Goal: Communication & Community: Answer question/provide support

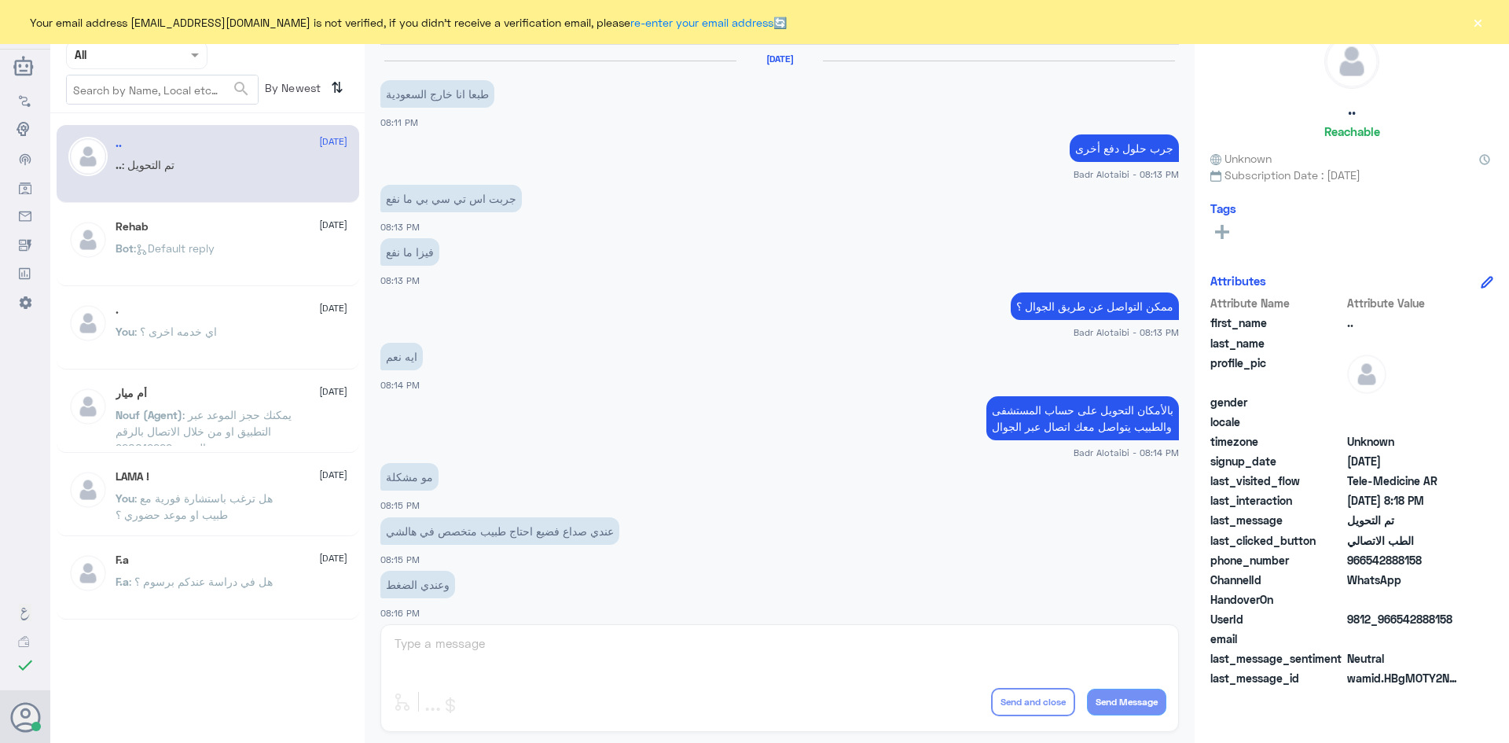
scroll to position [516, 0]
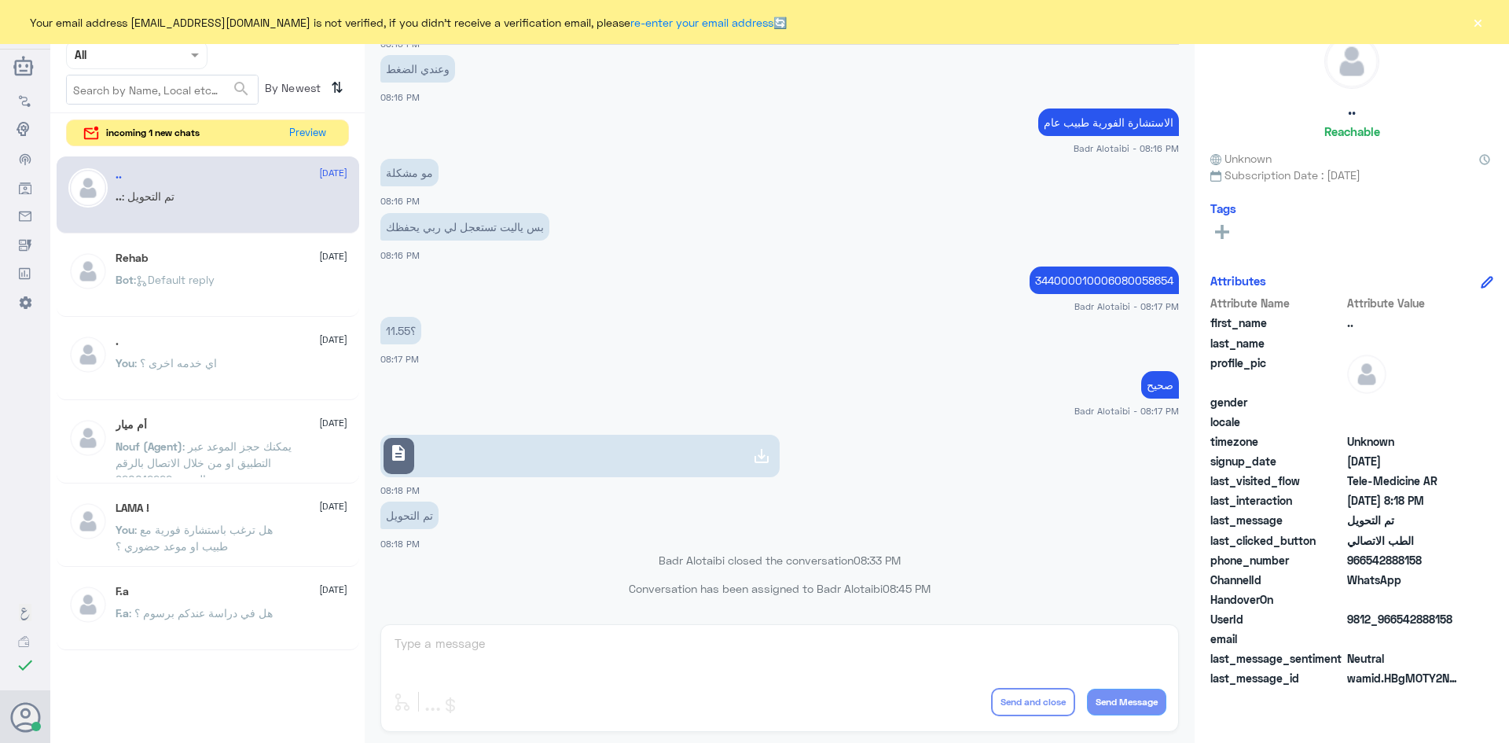
click at [334, 138] on div "incoming 1 new chats Preview" at bounding box center [207, 133] width 283 height 28
click at [329, 131] on button "Preview" at bounding box center [308, 132] width 49 height 24
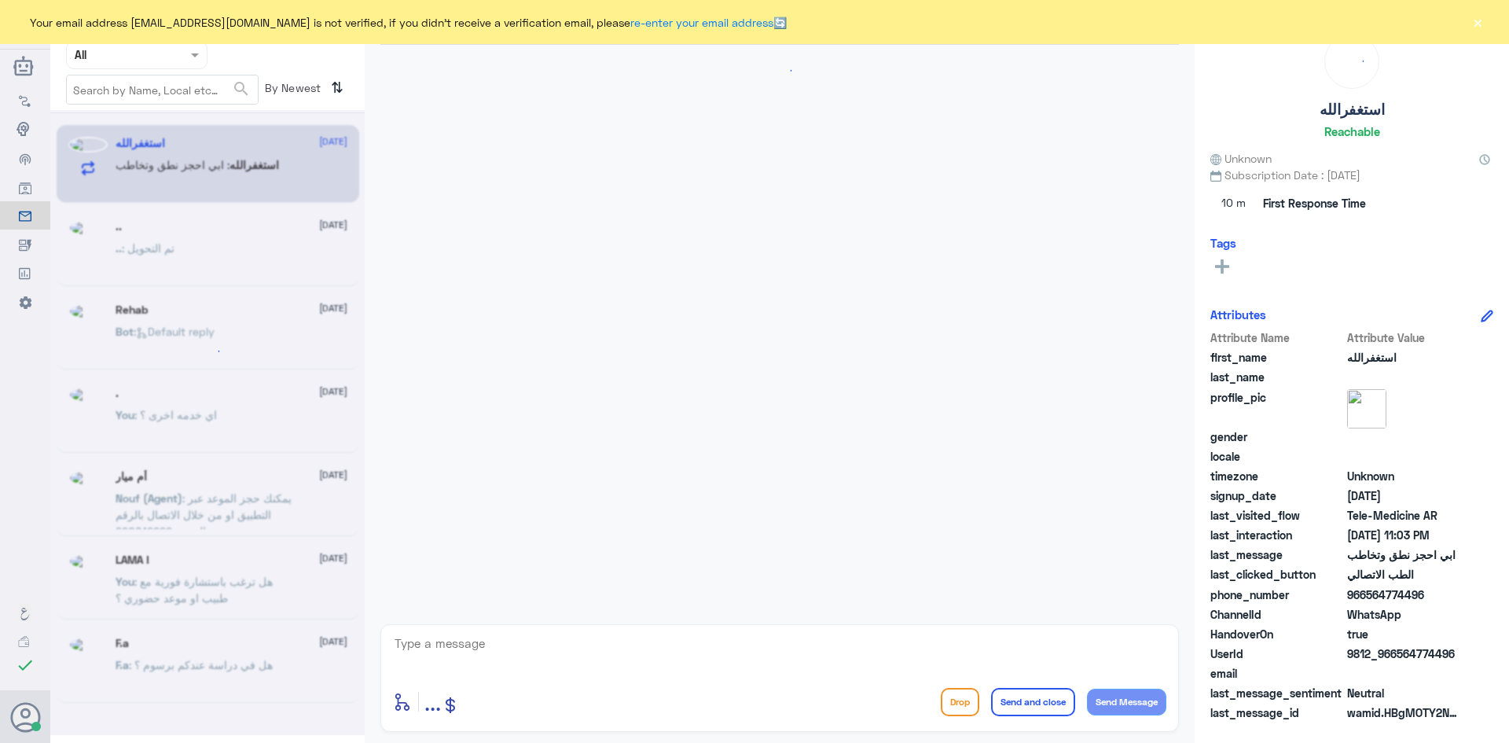
scroll to position [38, 0]
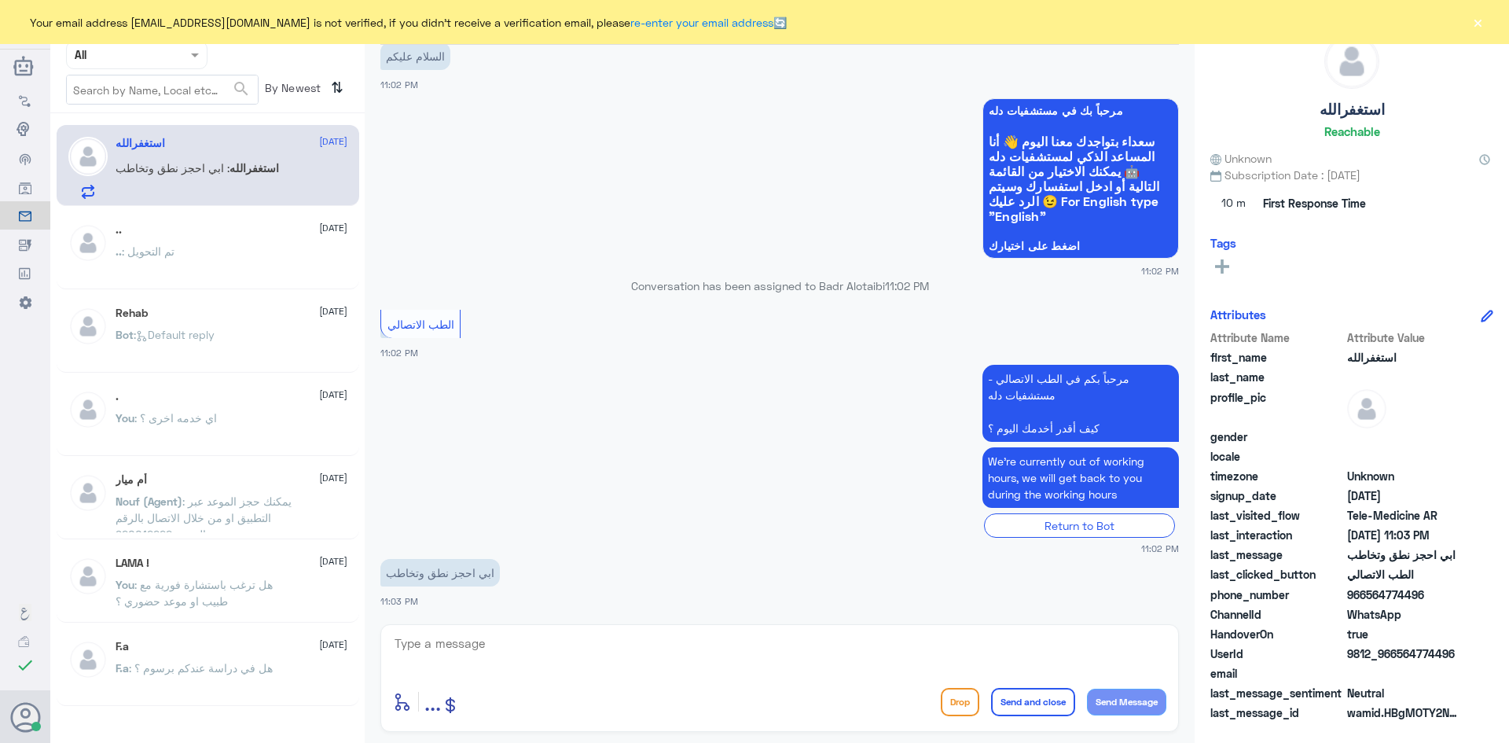
click at [537, 651] on textarea at bounding box center [780, 652] width 774 height 39
type textarea "مرحبا معك بدر من الطب الاتصالي"
drag, startPoint x: 1454, startPoint y: 655, endPoint x: 1395, endPoint y: 653, distance: 59.0
click at [1395, 653] on span "9812_966564774496" at bounding box center [1404, 653] width 114 height 17
copy span "564774496"
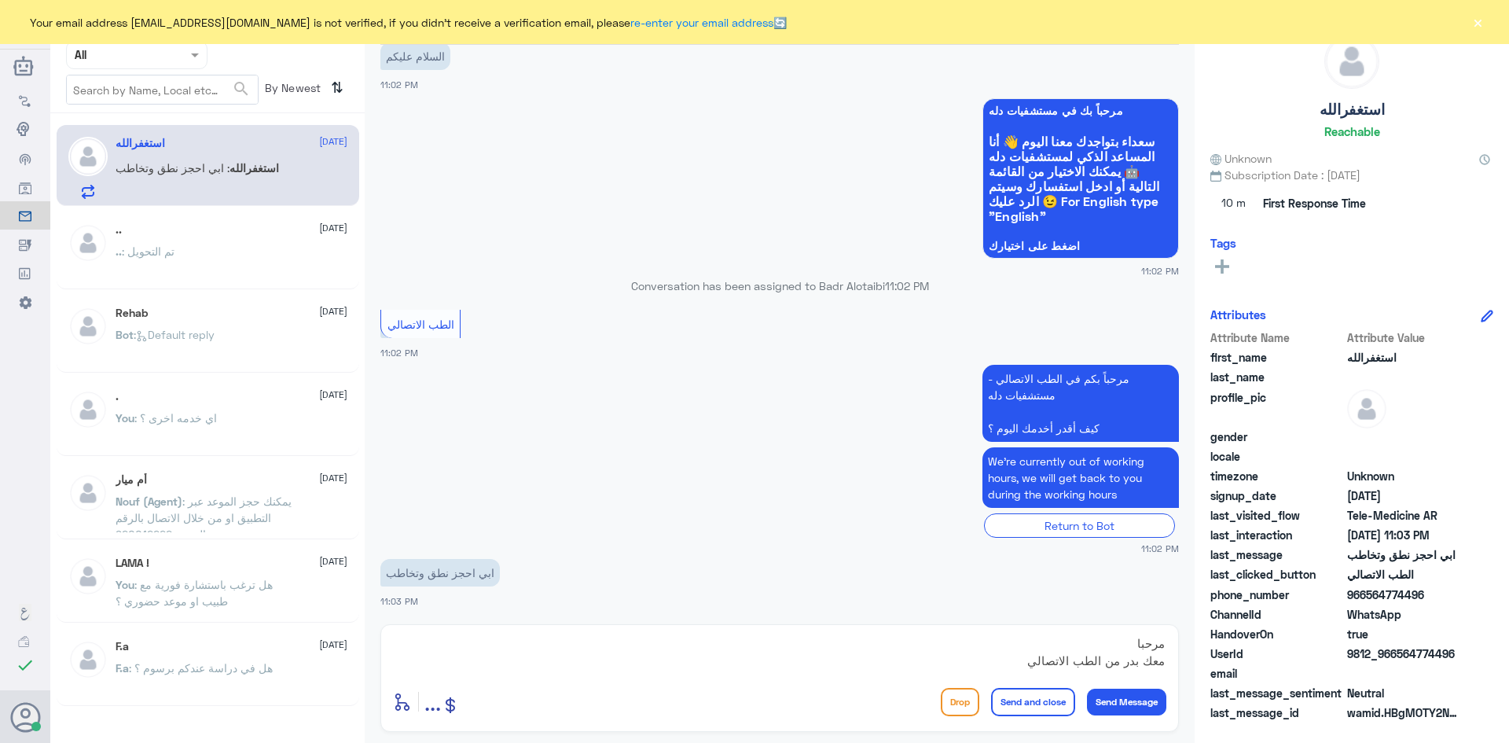
click at [869, 664] on textarea "مرحبا معك بدر من الطب الاتصالي" at bounding box center [780, 652] width 774 height 39
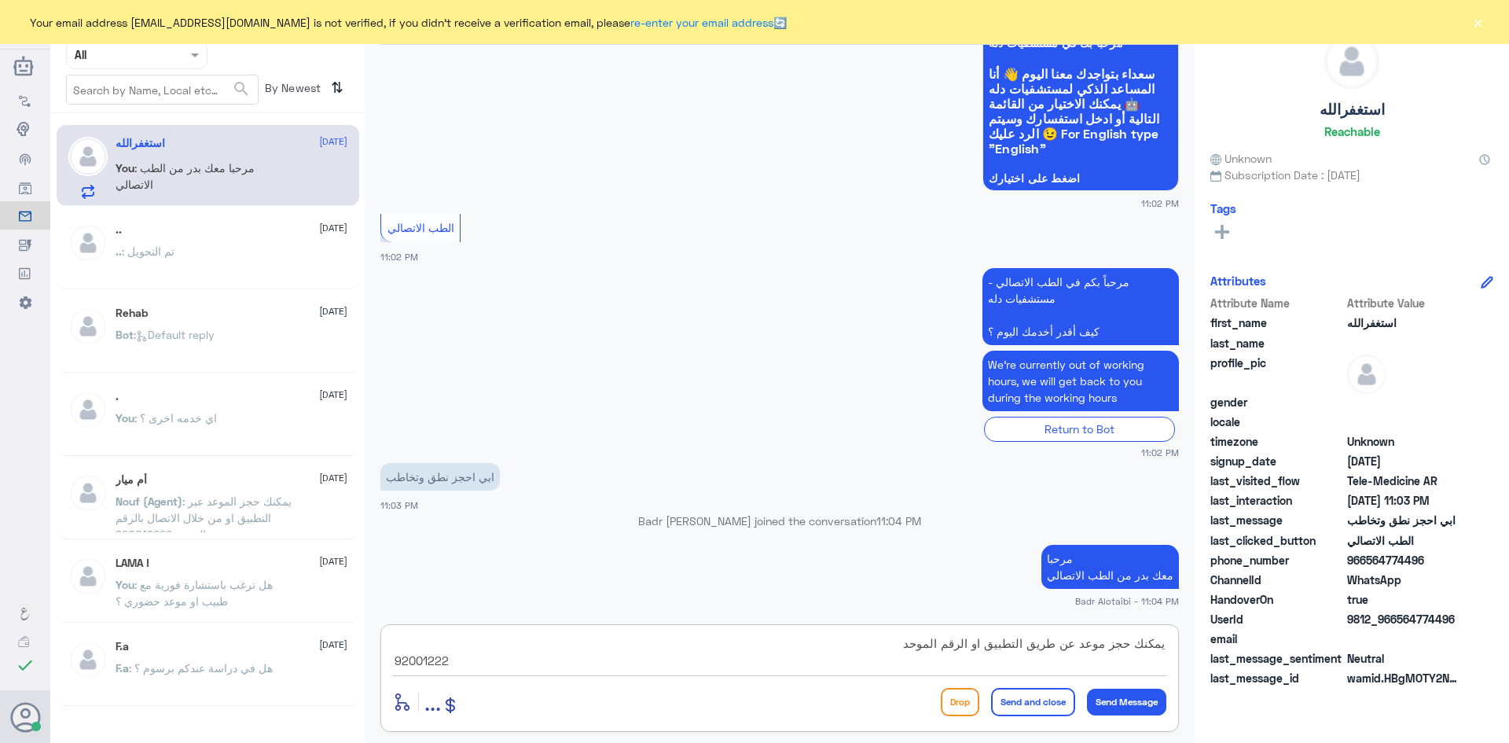
type textarea "يمكنك حجز موعد عن طريق التطبيق او الرقم الموحد 920012222"
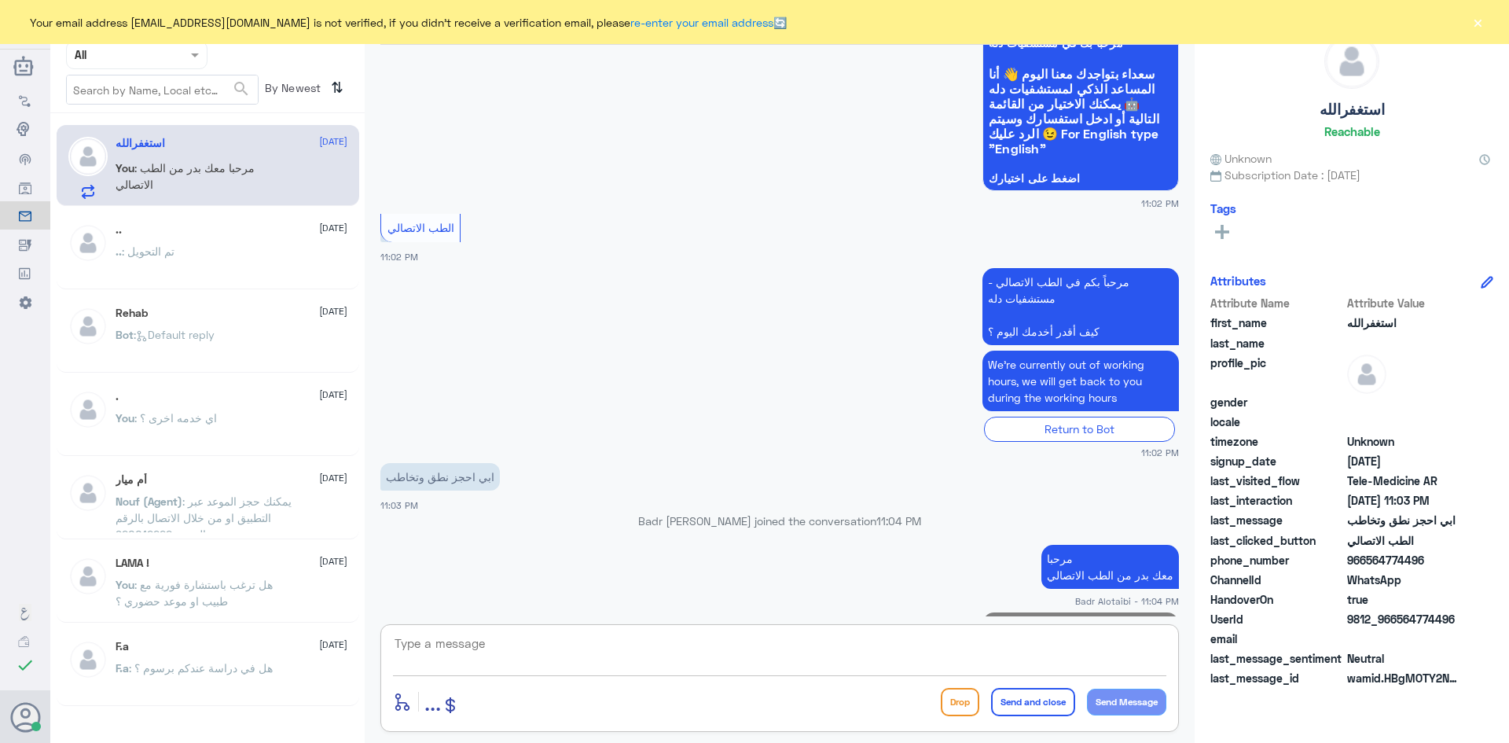
scroll to position [189, 0]
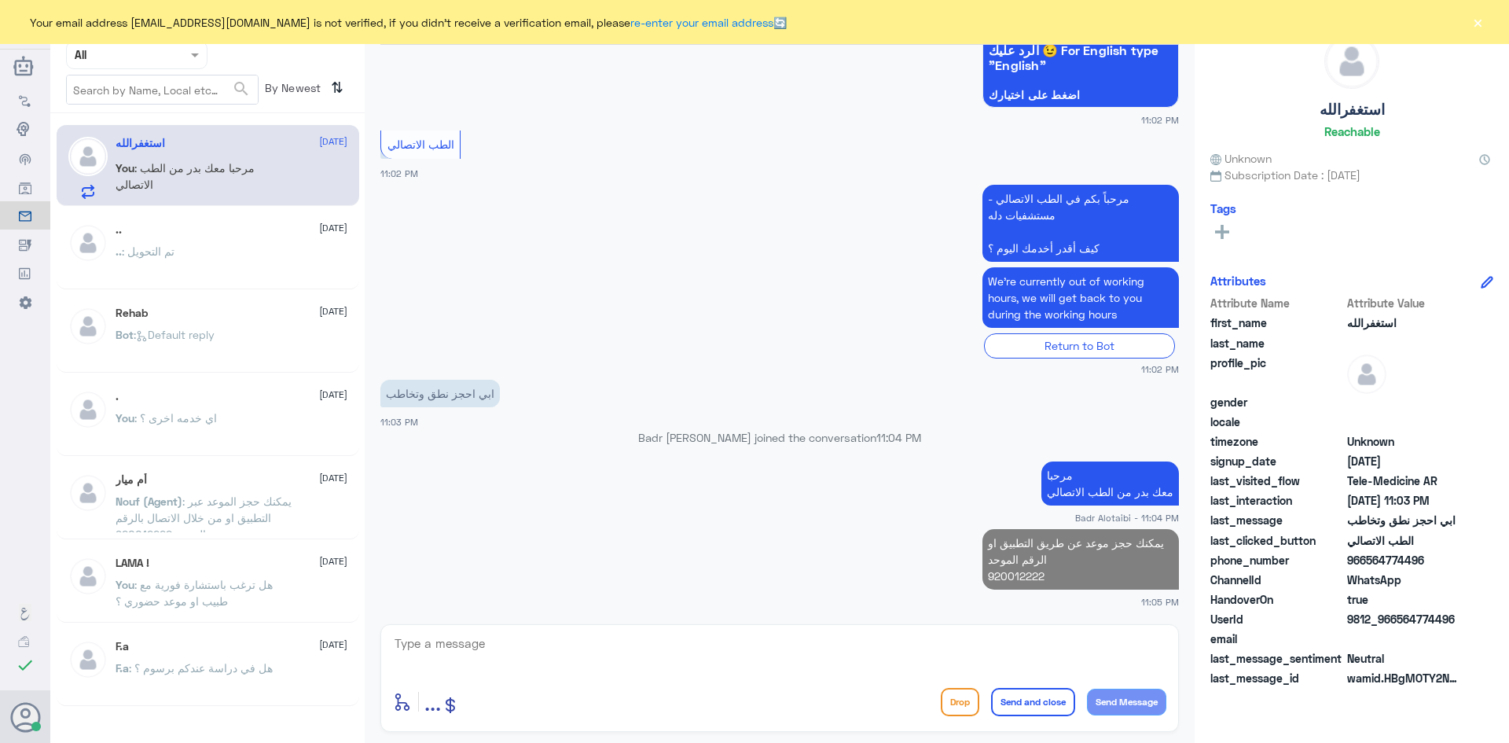
click at [1475, 25] on button "×" at bounding box center [1478, 22] width 16 height 16
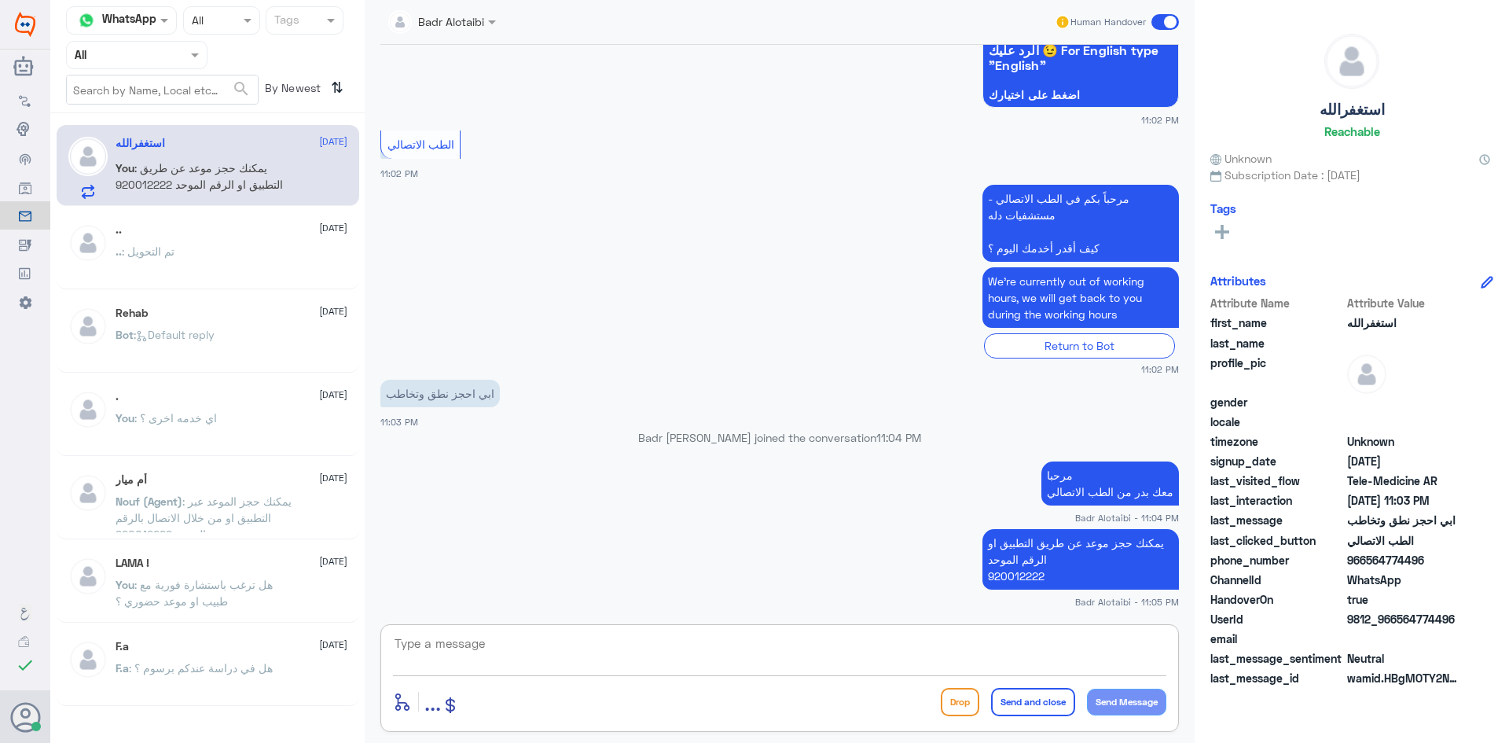
click at [939, 662] on textarea at bounding box center [780, 652] width 774 height 39
click at [1164, 23] on span at bounding box center [1166, 22] width 28 height 16
click at [0, 0] on input "checkbox" at bounding box center [0, 0] width 0 height 0
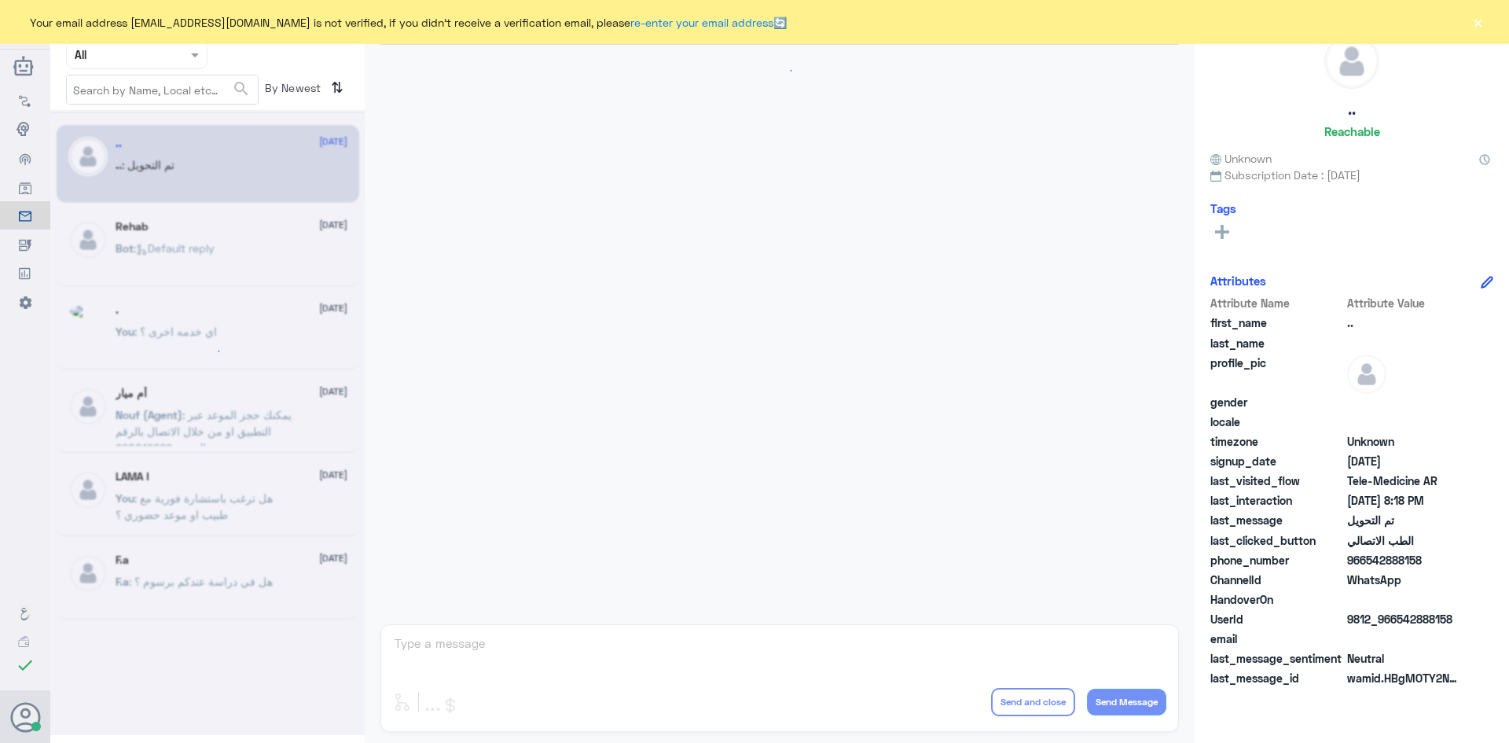
scroll to position [516, 0]
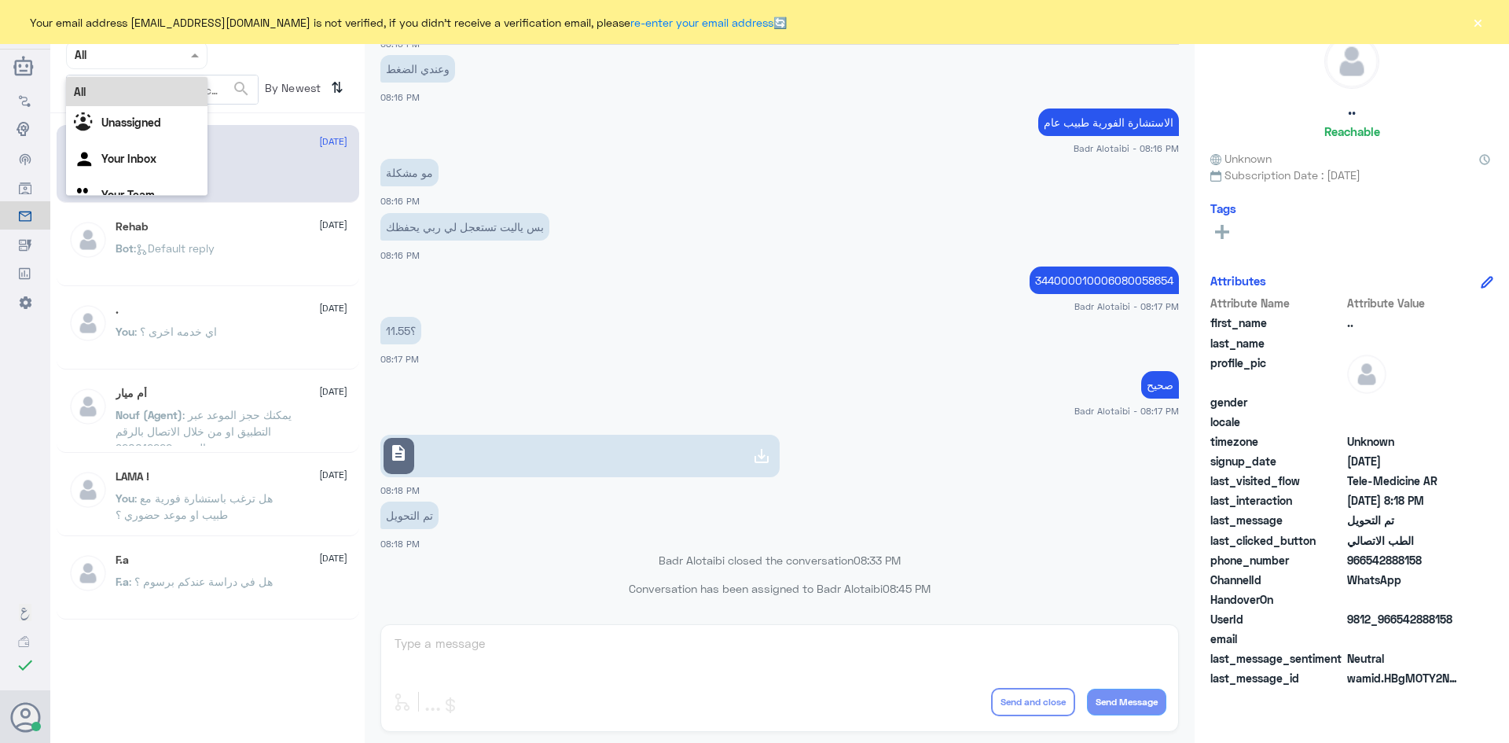
click at [190, 64] on div "Agent Filter All" at bounding box center [137, 55] width 142 height 28
click at [175, 110] on div "Unassigned" at bounding box center [137, 124] width 142 height 36
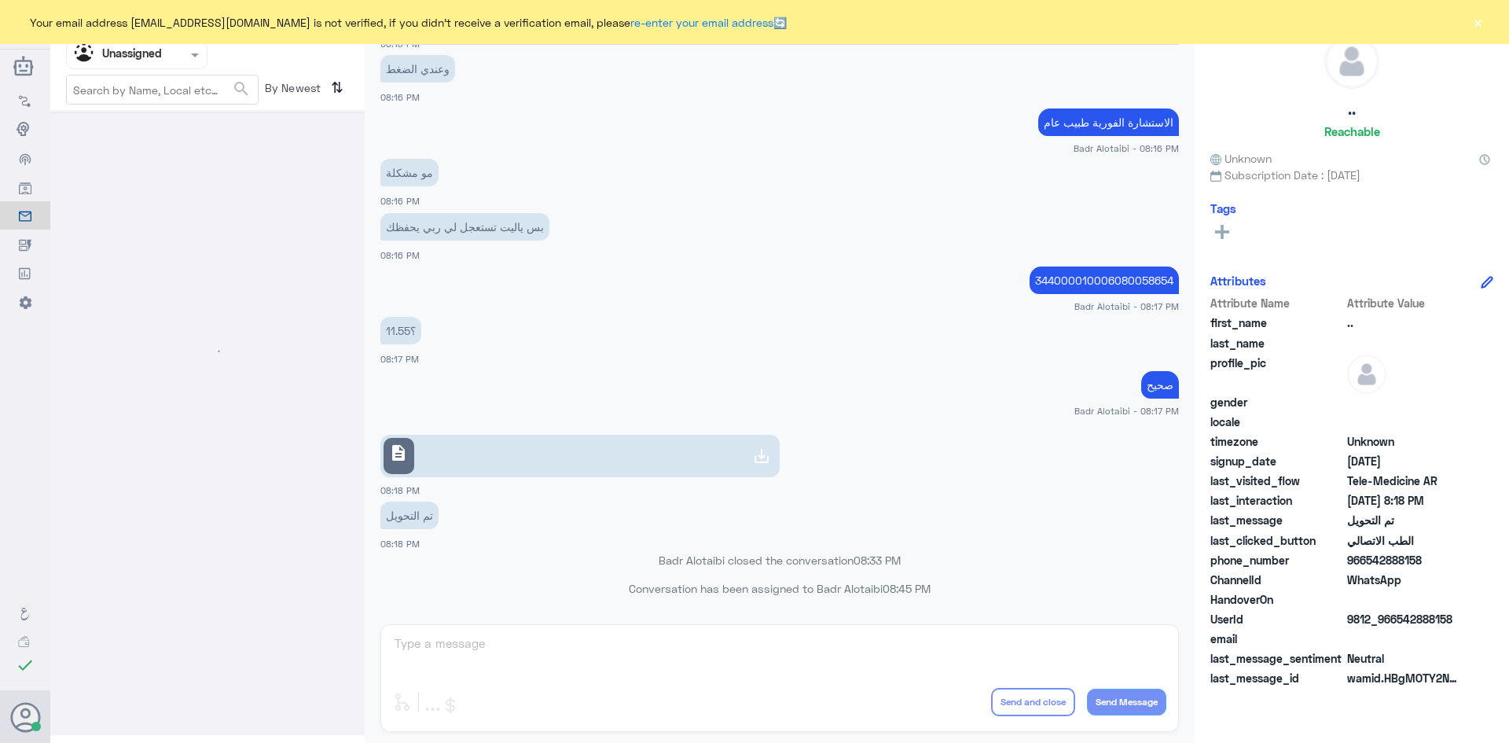
scroll to position [0, 0]
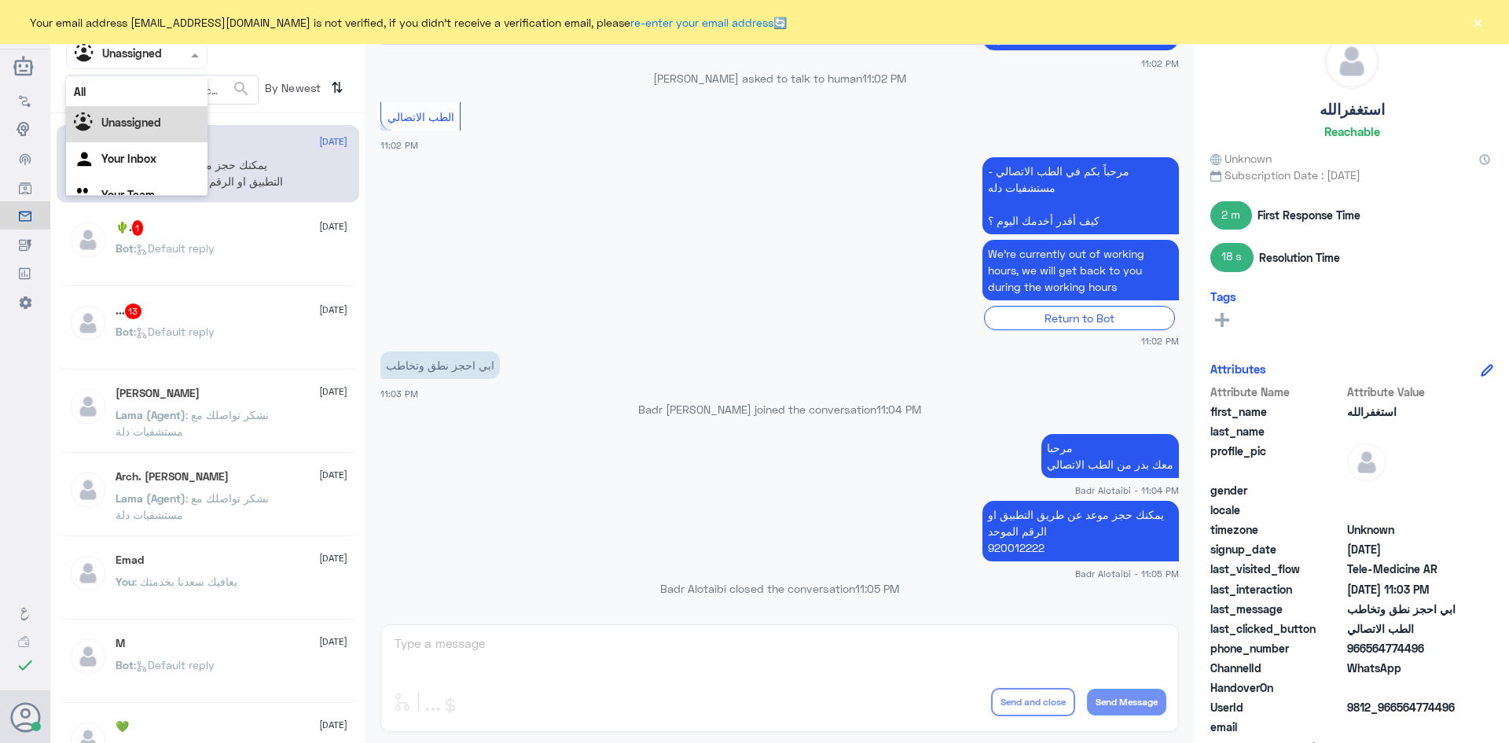
click at [167, 57] on div at bounding box center [137, 55] width 140 height 18
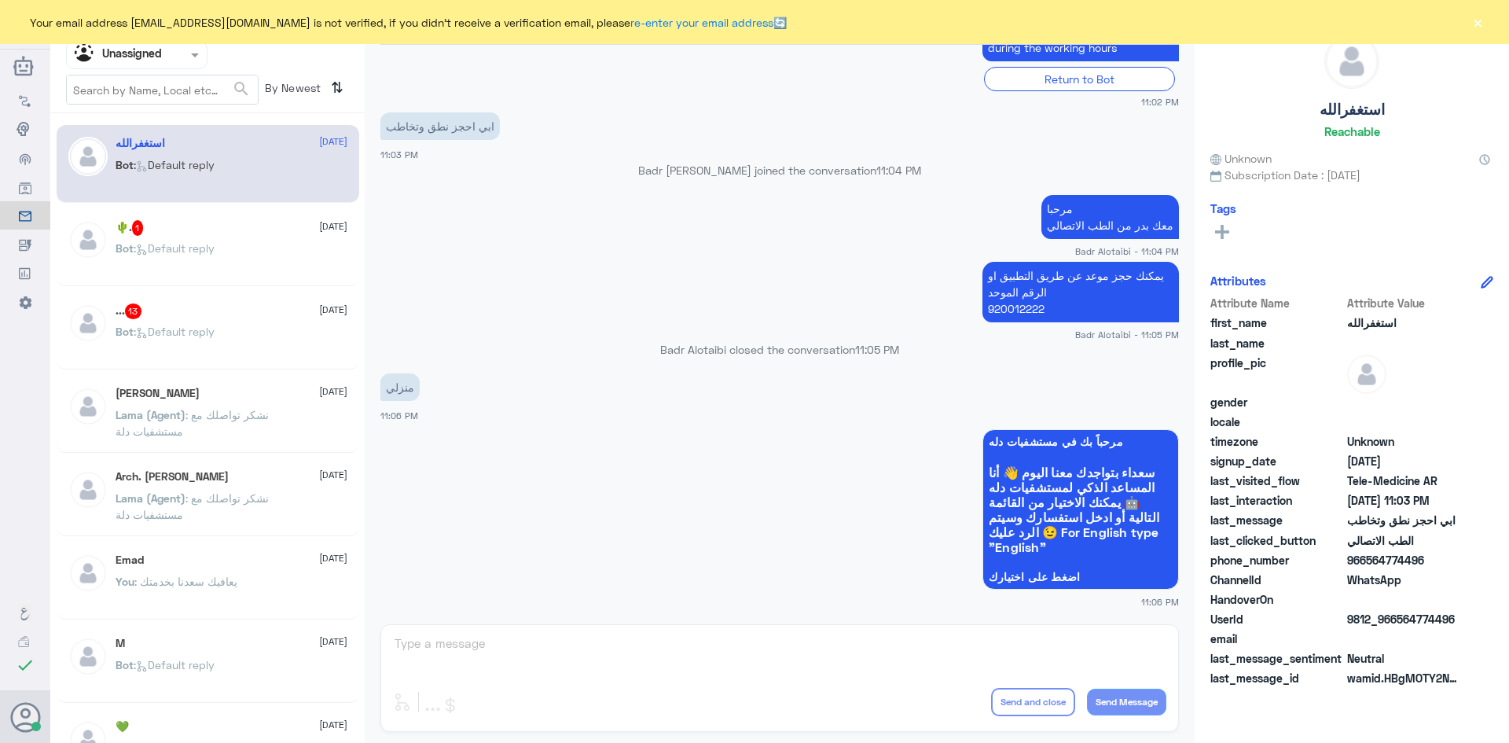
click at [472, 215] on app-msgs-text "مرحبا معك بدر من الطب الاتصالي" at bounding box center [780, 218] width 799 height 46
click at [1476, 29] on button "×" at bounding box center [1478, 22] width 16 height 16
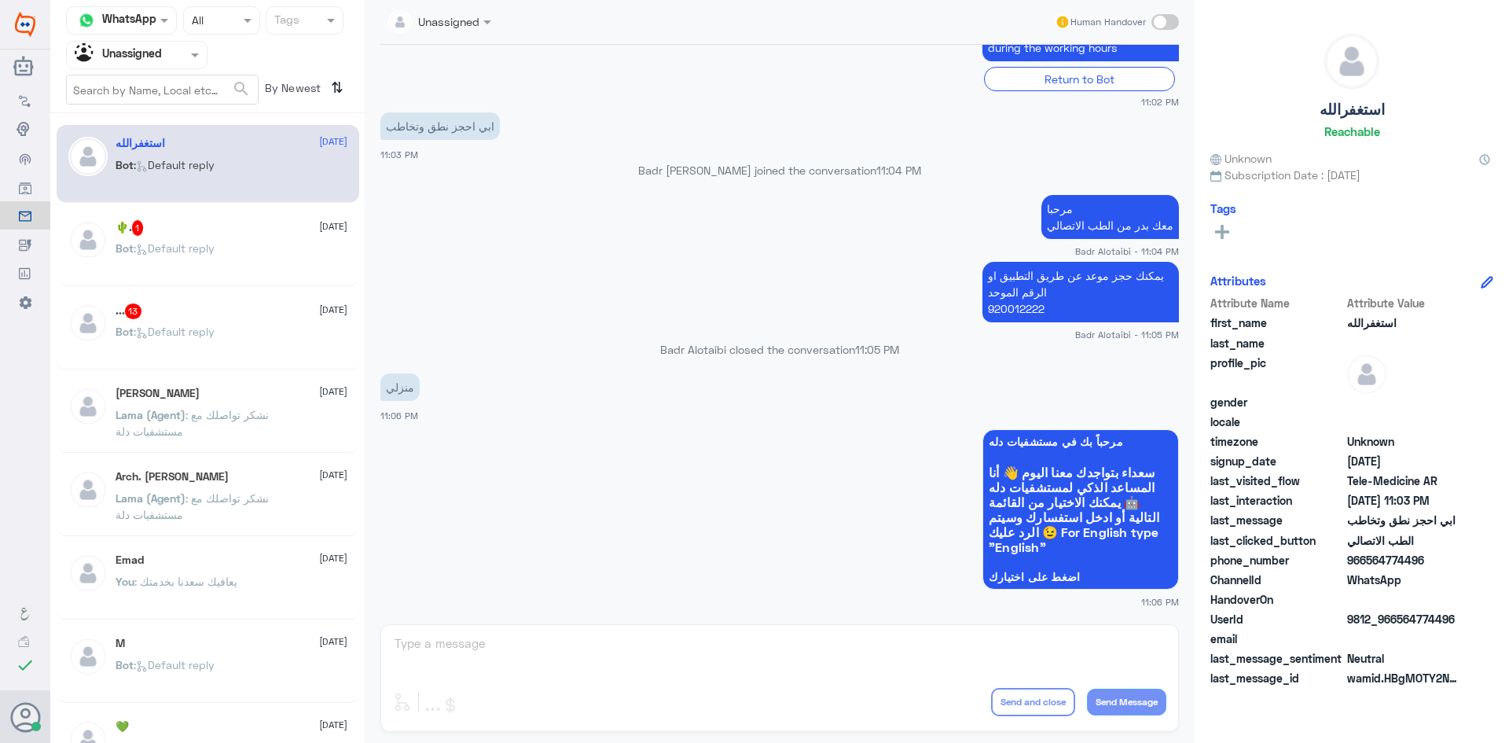
click at [1160, 28] on span at bounding box center [1166, 22] width 28 height 16
click at [0, 0] on input "checkbox" at bounding box center [0, 0] width 0 height 0
click at [919, 632] on div "enter flow name ... Drop Send and close Send Message" at bounding box center [780, 678] width 799 height 108
click at [982, 654] on textarea at bounding box center [780, 652] width 774 height 39
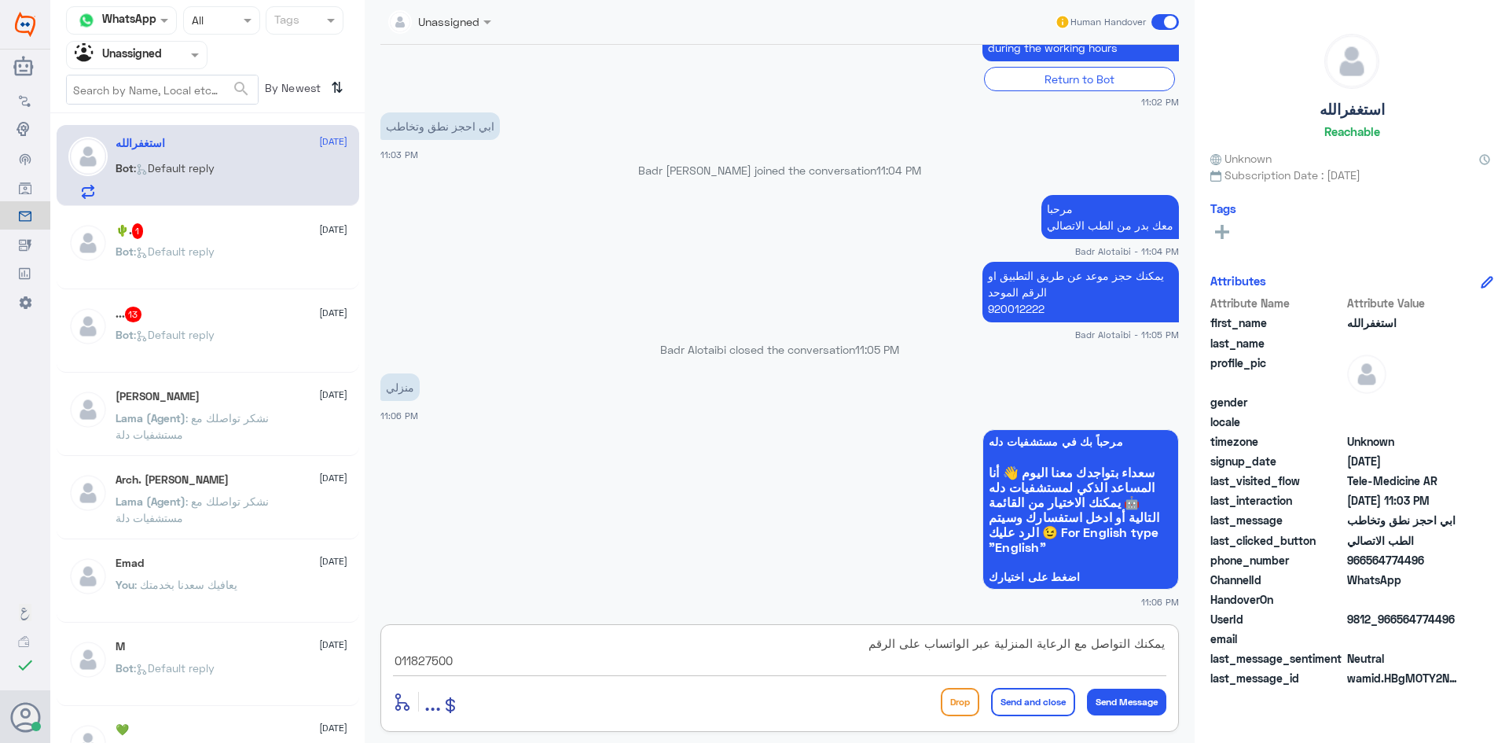
type textarea "يمكنك التواصل مع الرعاية المنزلية عبر الواتساب على الرقم 0118275005"
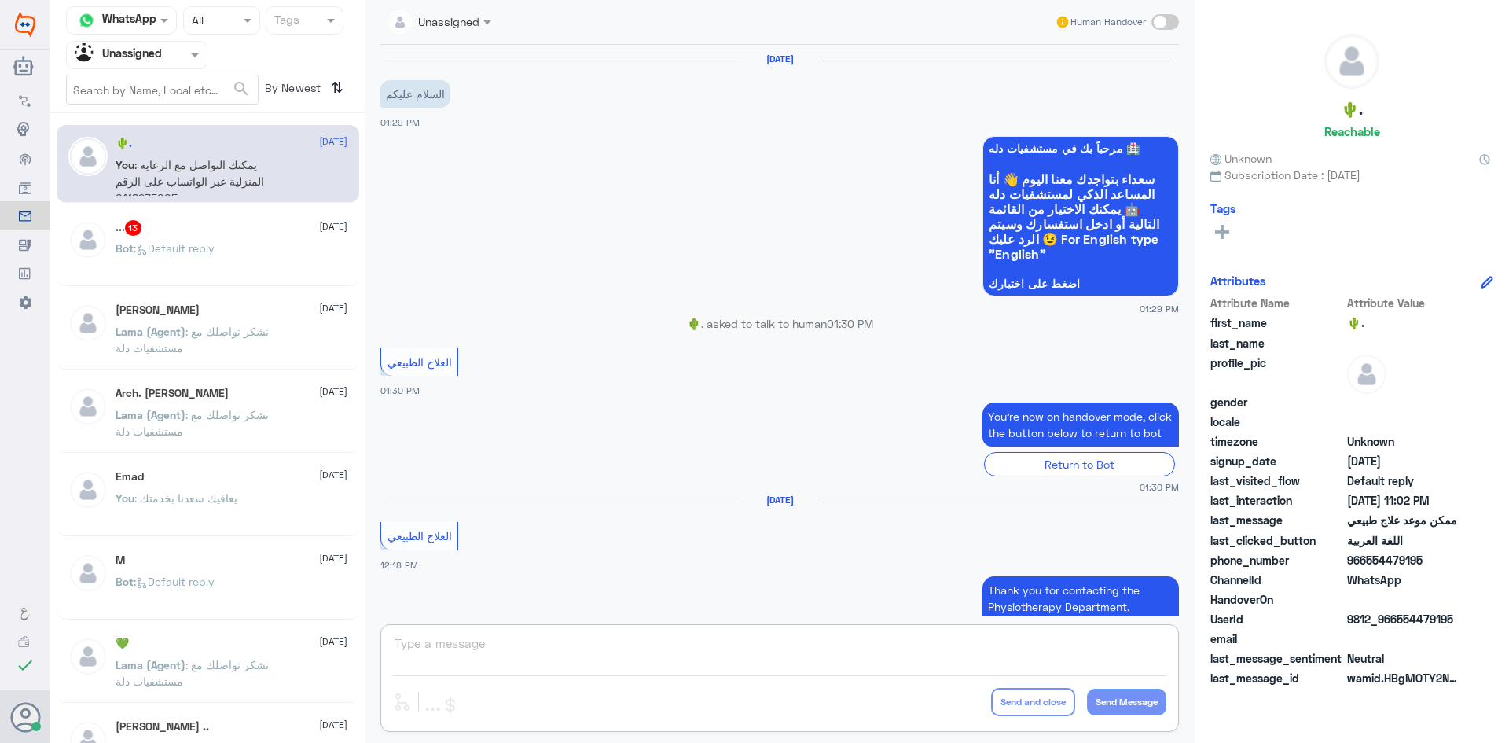
scroll to position [1256, 0]
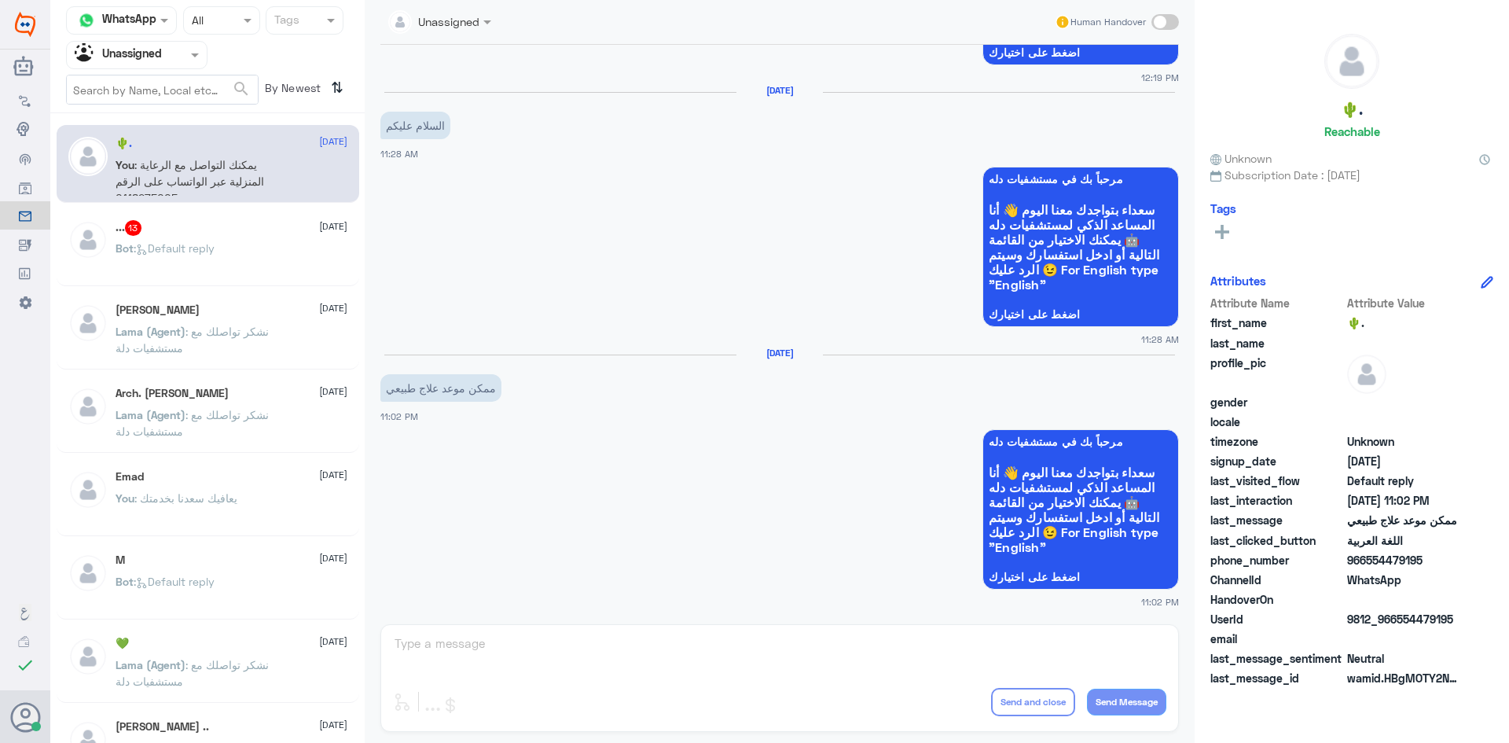
click at [204, 233] on div "... 13 17 September" at bounding box center [232, 228] width 232 height 16
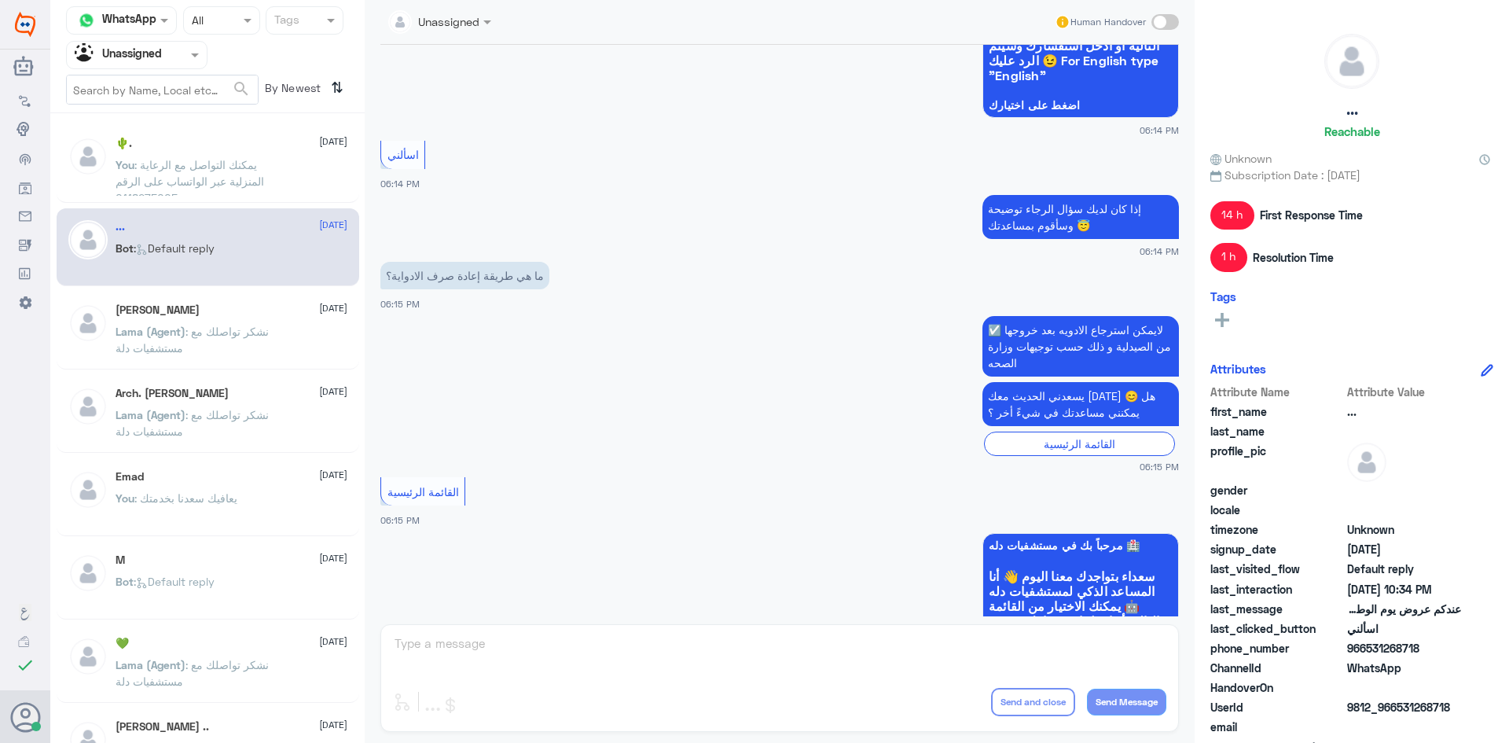
scroll to position [1455, 0]
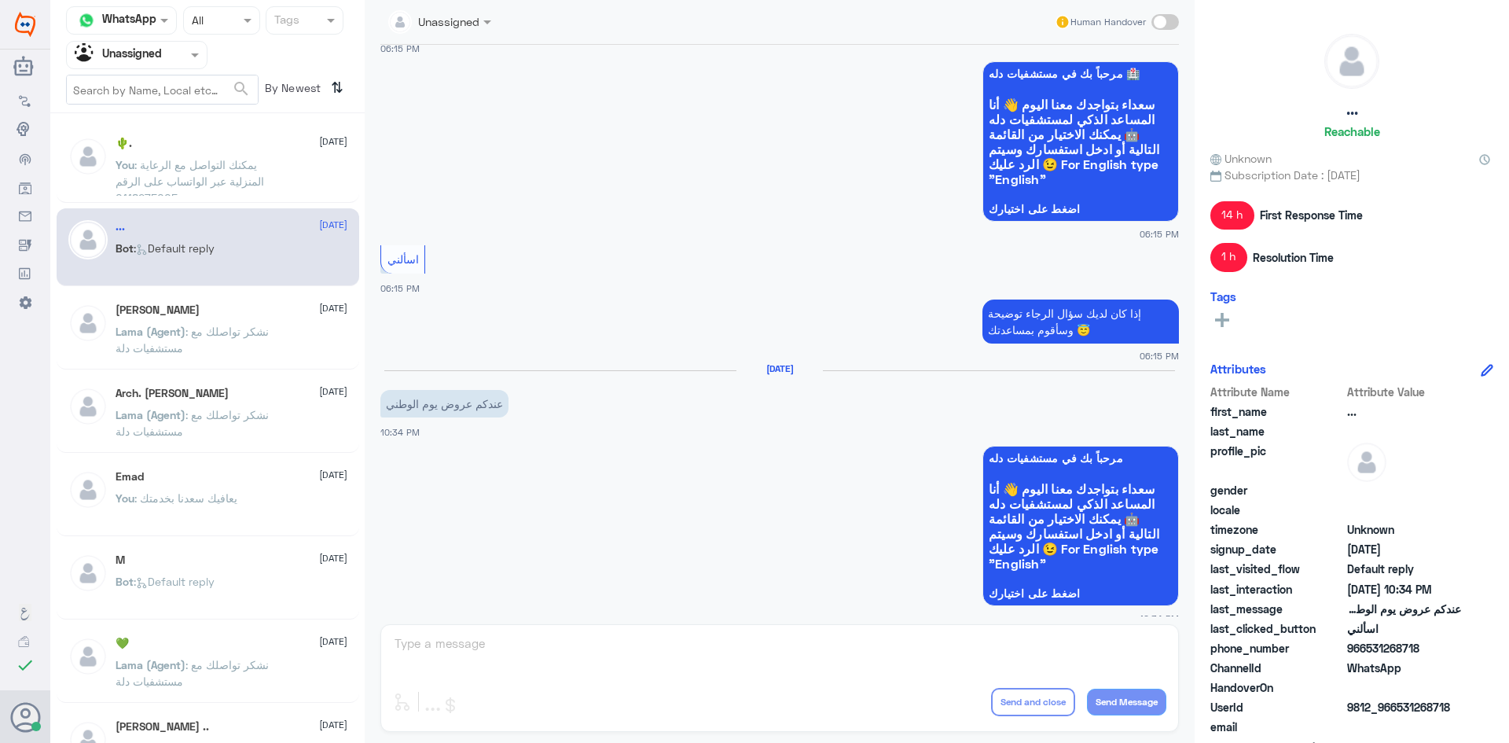
click at [262, 189] on p "You : يمكنك التواصل مع الرعاية المنزلية عبر الواتساب على الرقم 0118275005" at bounding box center [204, 175] width 177 height 39
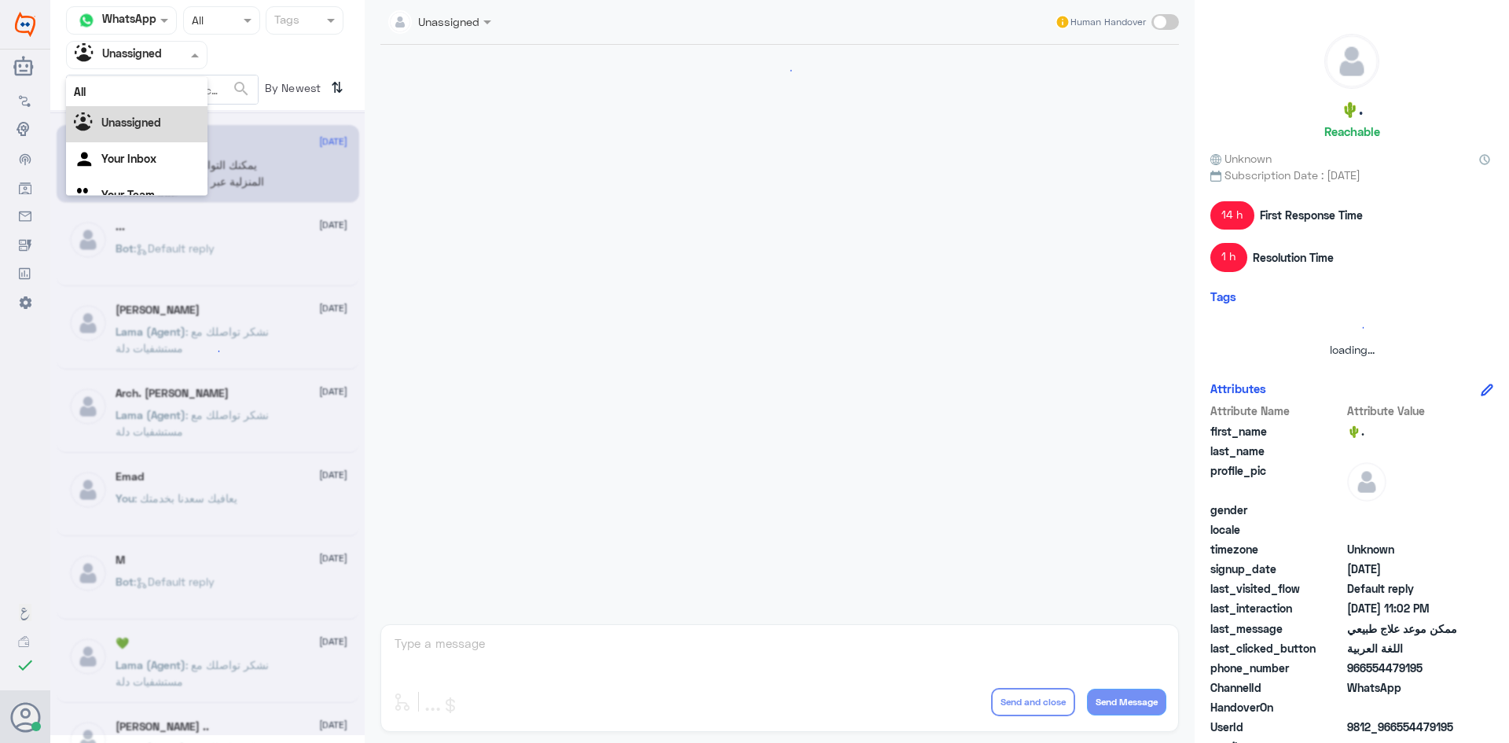
click at [182, 60] on div at bounding box center [137, 55] width 140 height 18
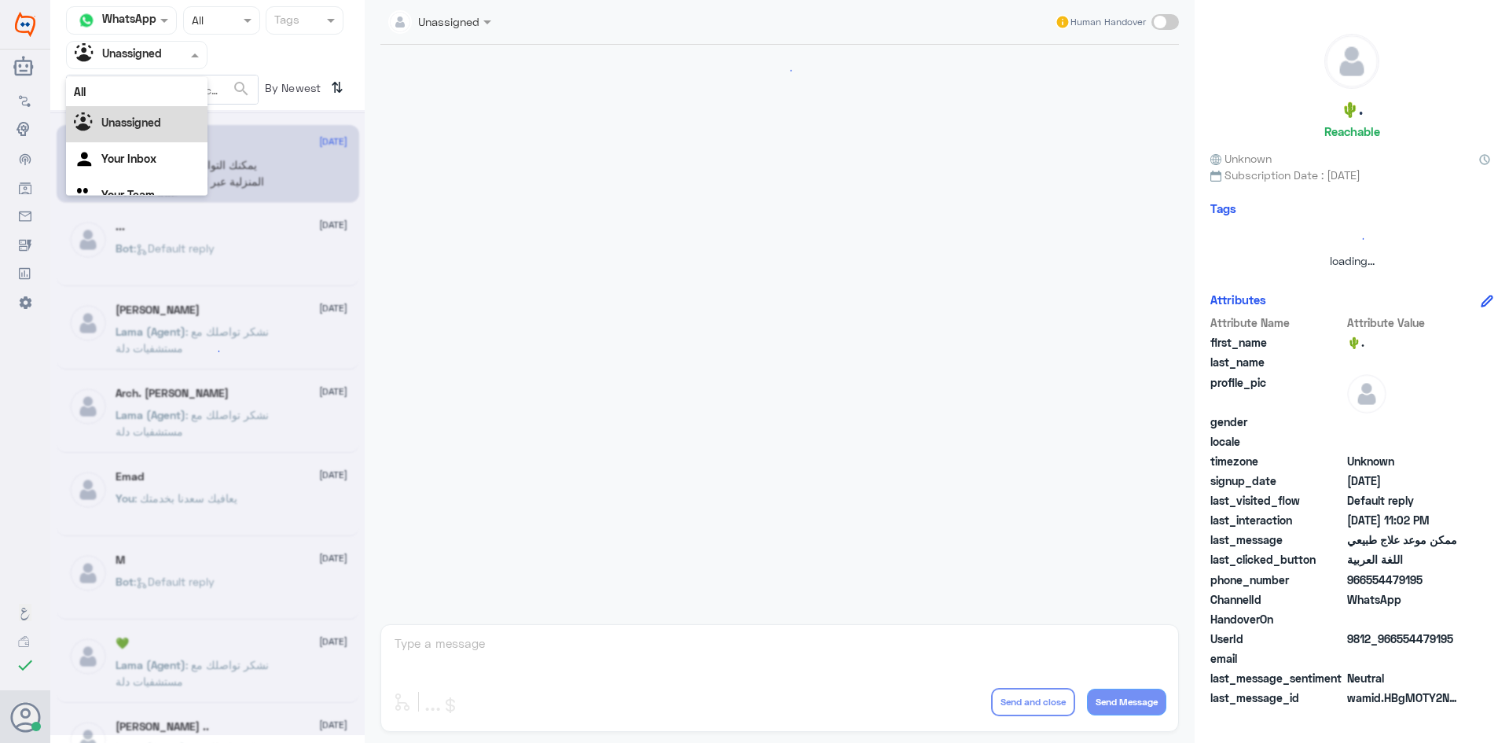
scroll to position [1256, 0]
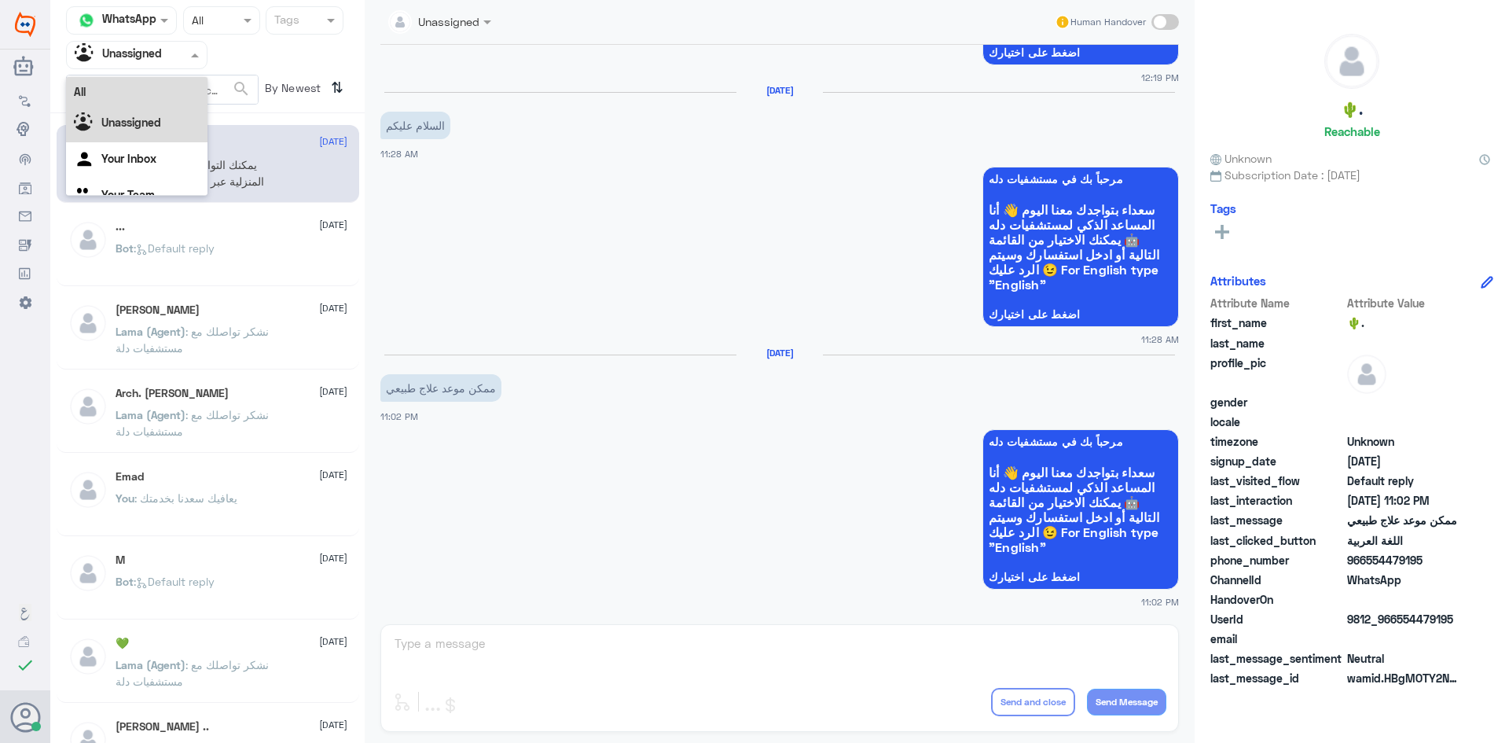
click at [153, 90] on div "All" at bounding box center [137, 91] width 142 height 29
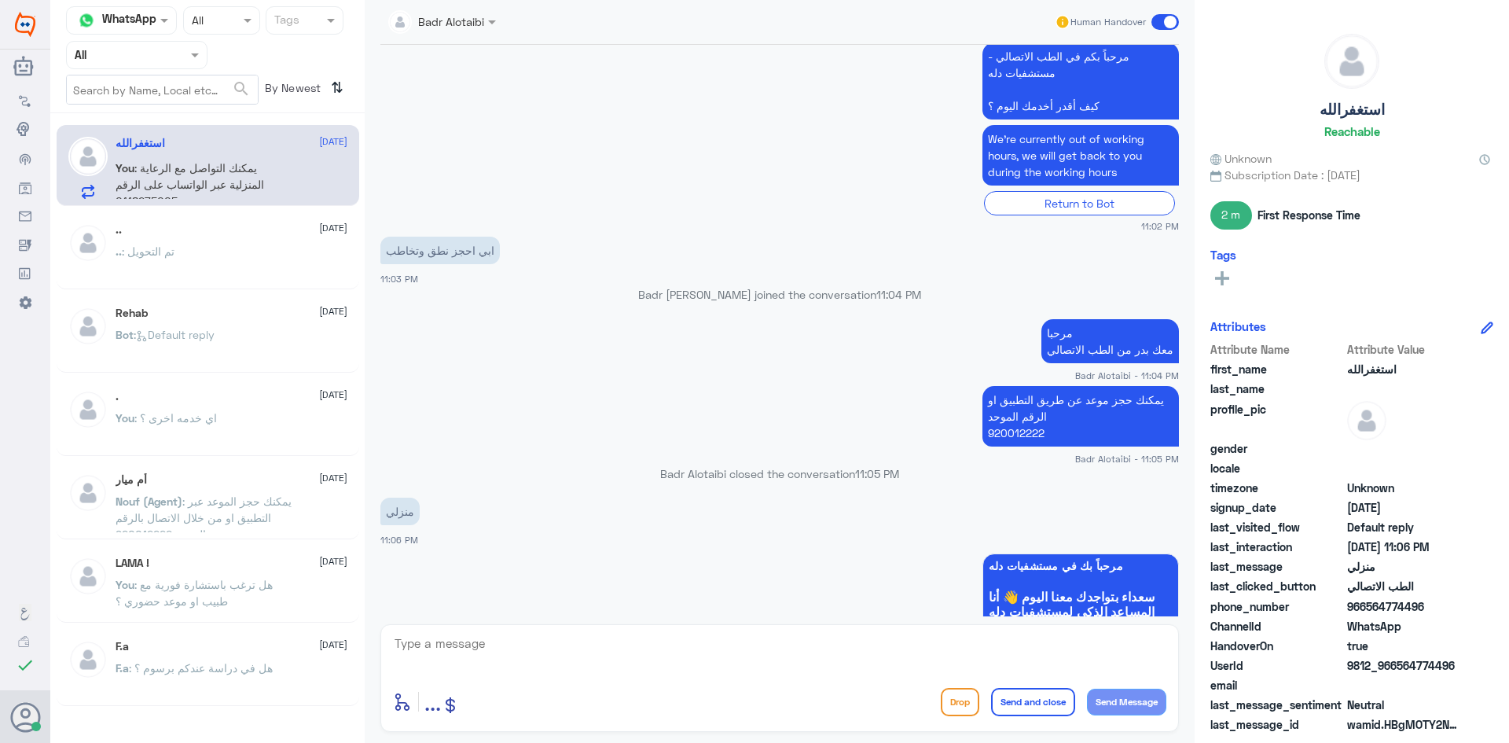
scroll to position [596, 0]
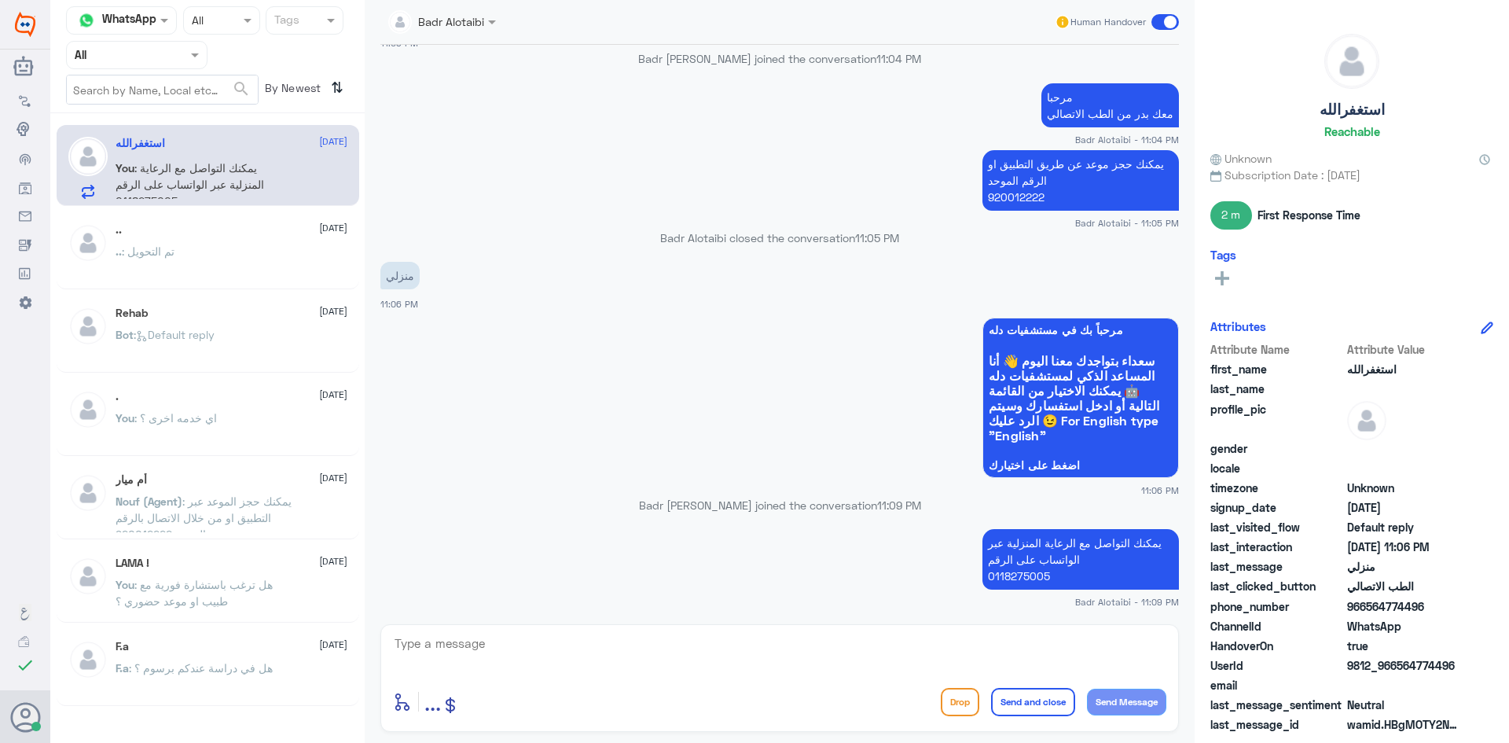
click at [1166, 24] on span at bounding box center [1166, 22] width 28 height 16
click at [0, 0] on input "checkbox" at bounding box center [0, 0] width 0 height 0
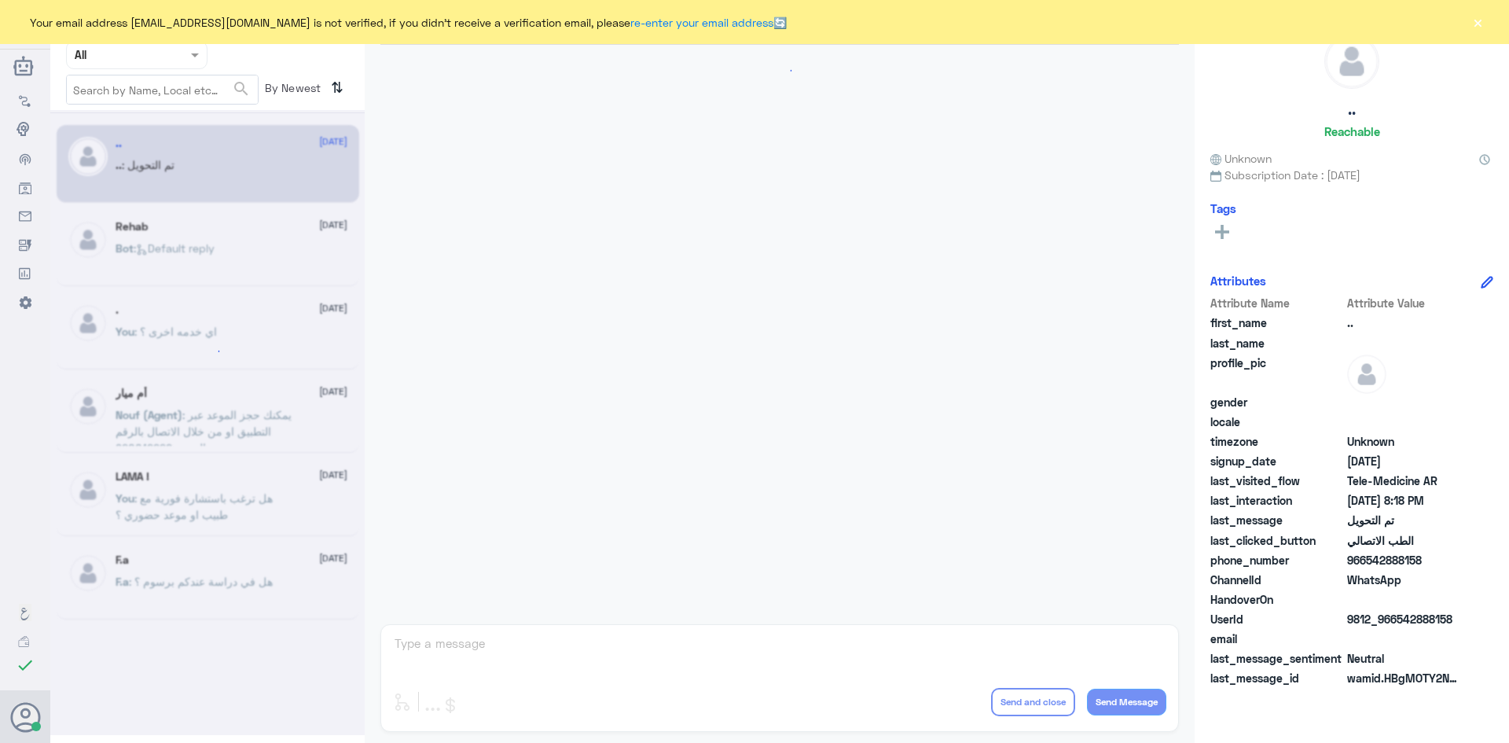
scroll to position [516, 0]
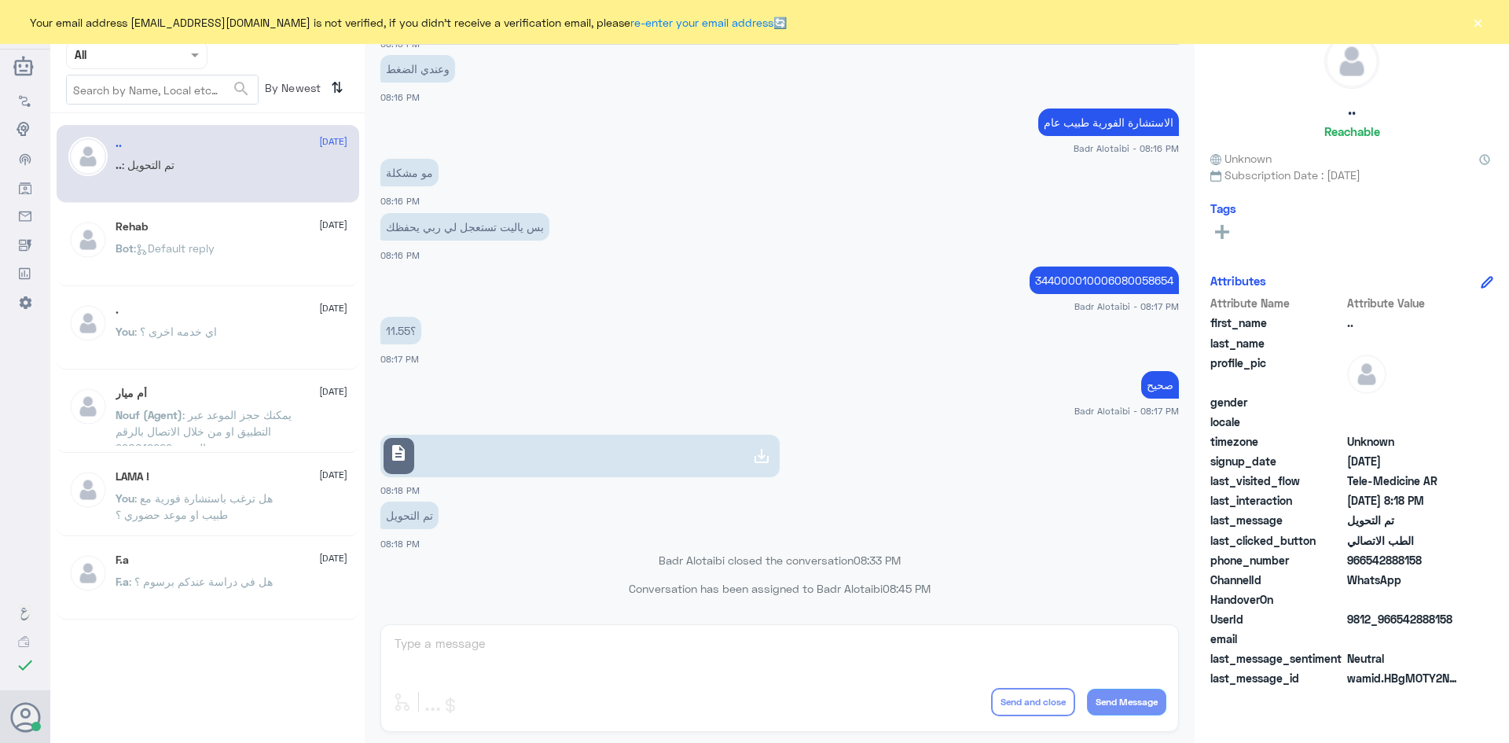
click at [1471, 30] on div "Your email address b_malotaibi@dallah-hospital.com is not verified, if you didn…" at bounding box center [754, 22] width 1509 height 44
click at [1484, 27] on button "×" at bounding box center [1478, 22] width 16 height 16
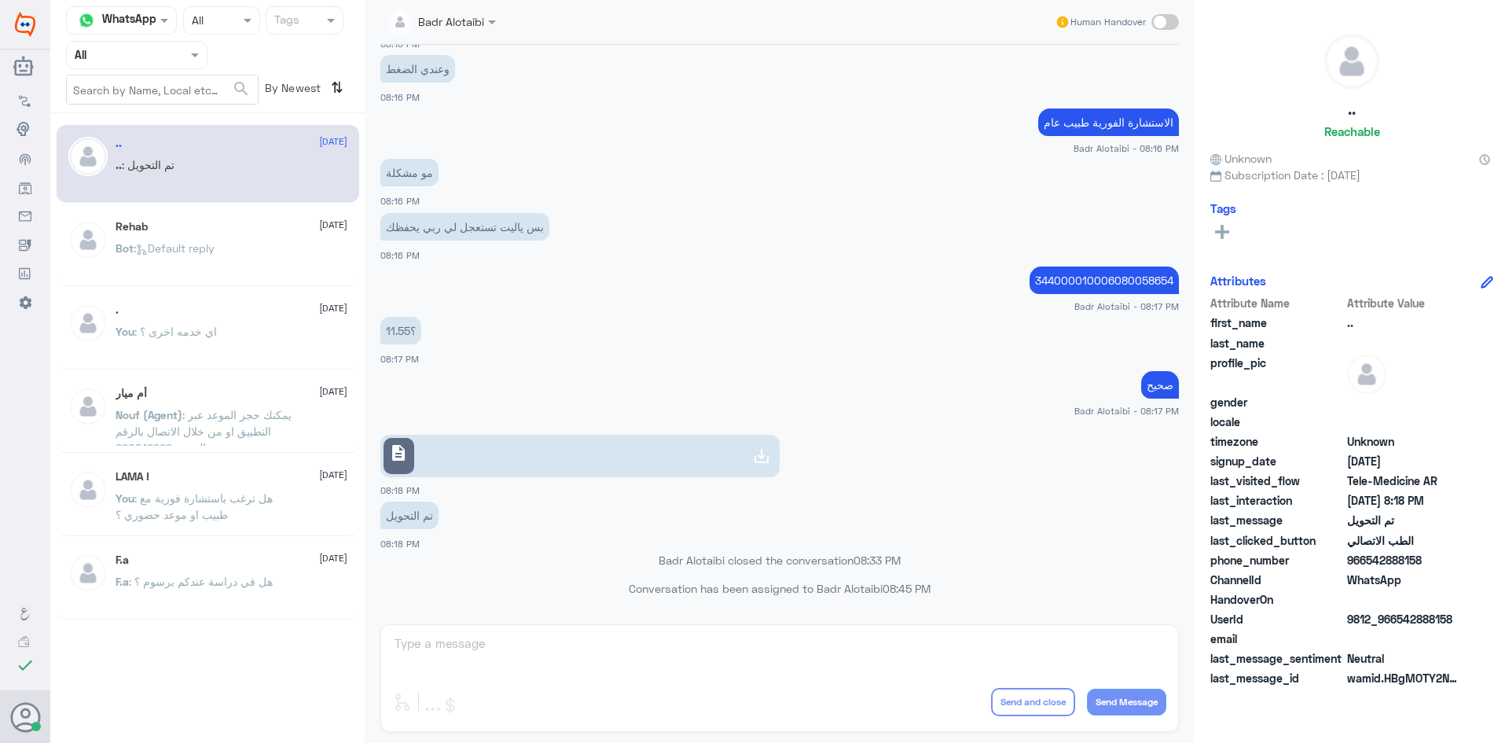
click at [193, 48] on span at bounding box center [197, 54] width 20 height 17
click at [170, 119] on div "Unassigned" at bounding box center [137, 124] width 142 height 36
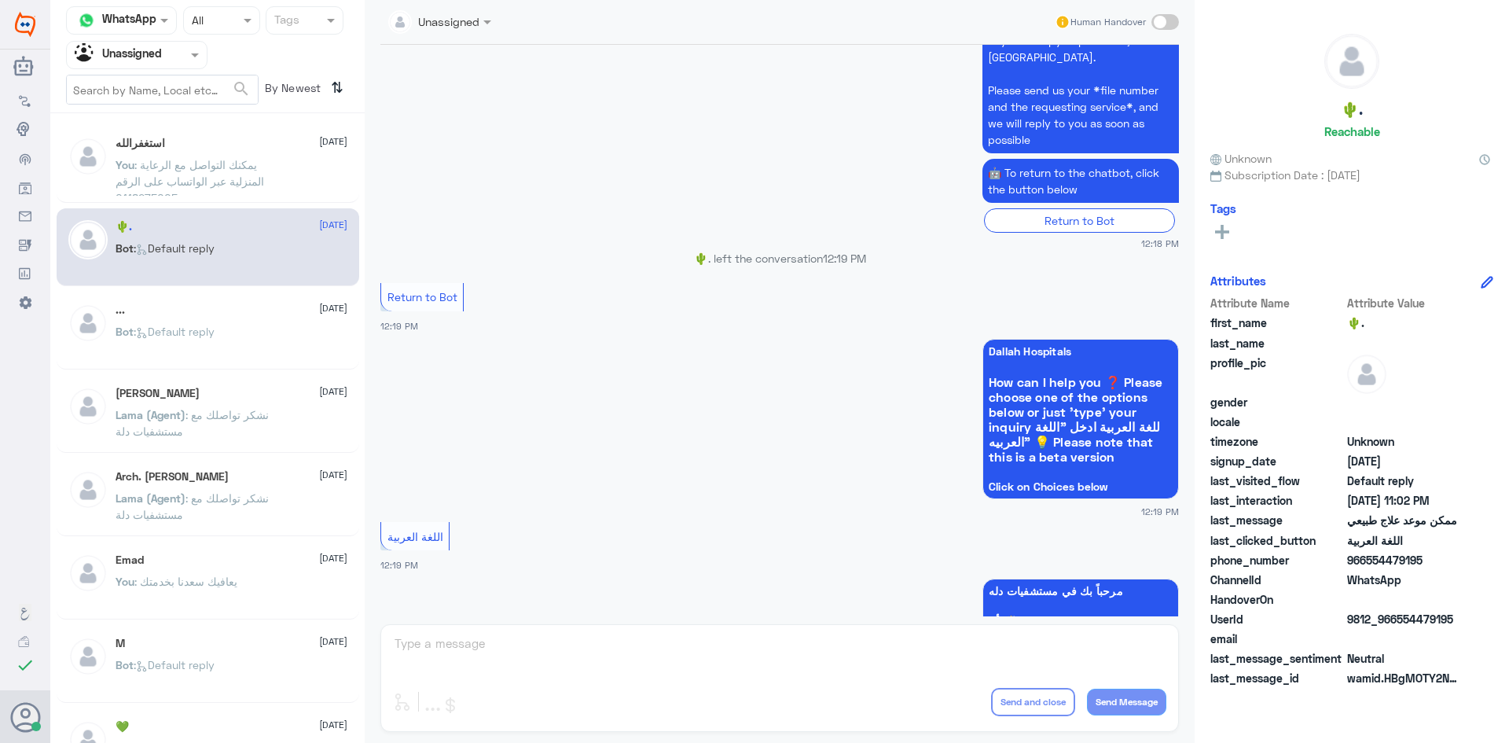
scroll to position [549, 0]
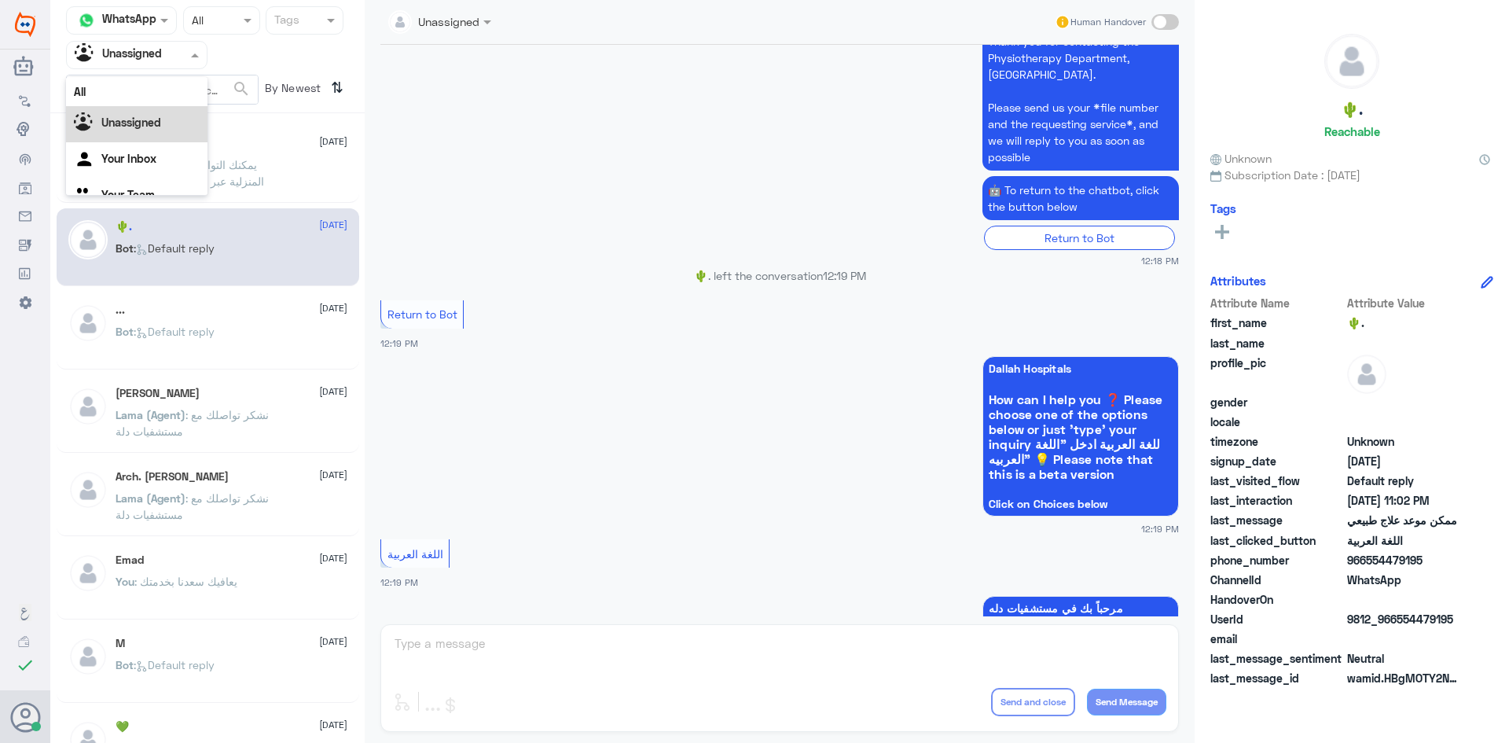
click at [191, 58] on span at bounding box center [197, 54] width 20 height 17
click at [153, 94] on div "All" at bounding box center [137, 91] width 142 height 29
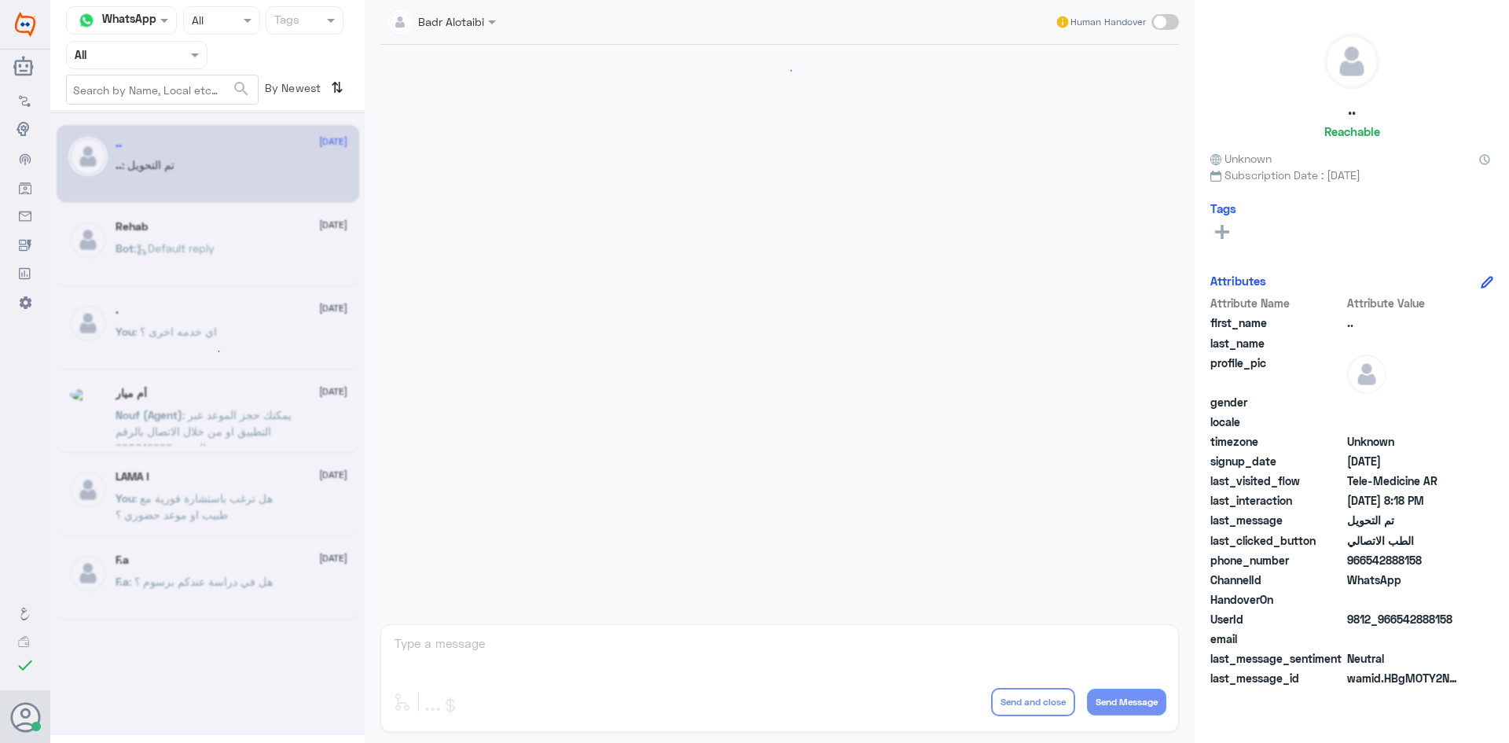
scroll to position [516, 0]
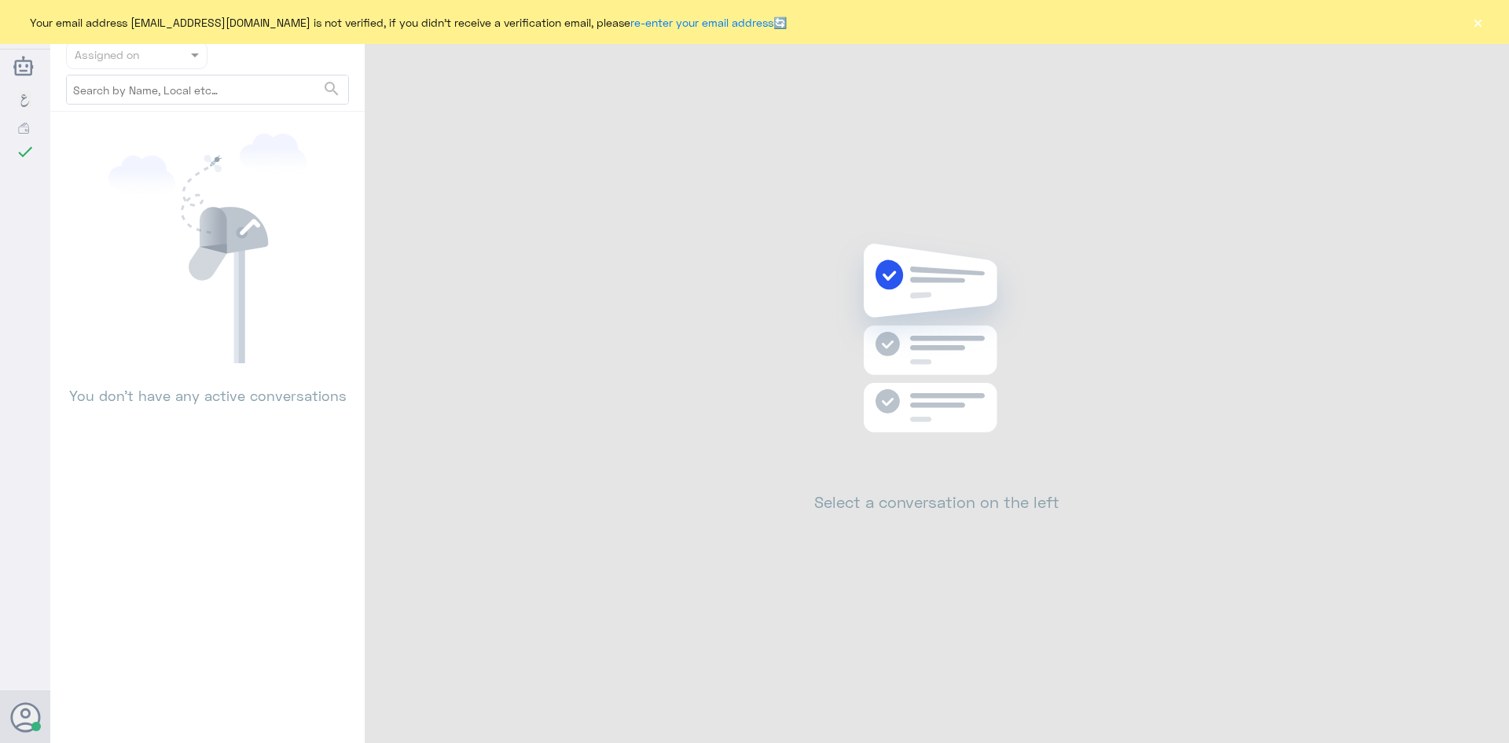
click at [1484, 24] on button "×" at bounding box center [1478, 22] width 16 height 16
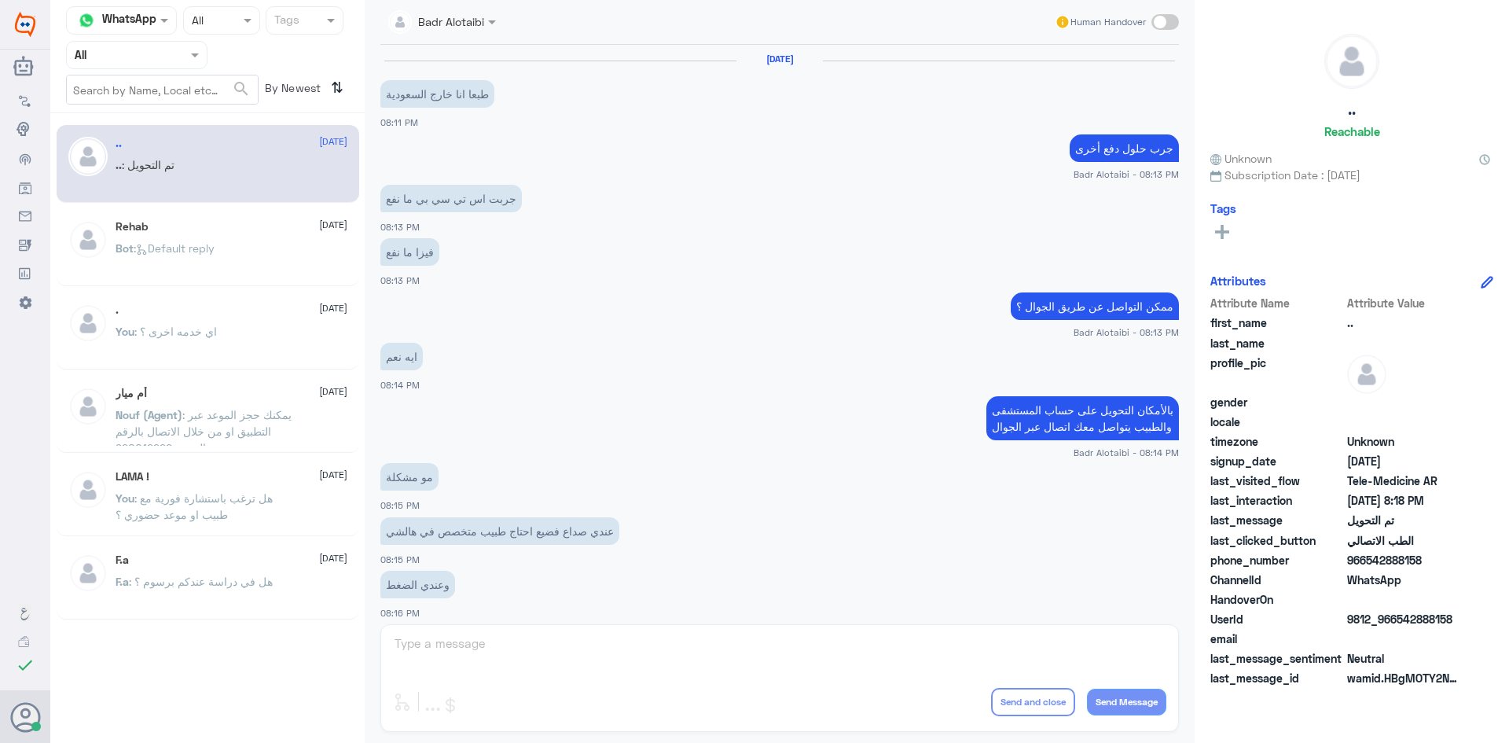
scroll to position [516, 0]
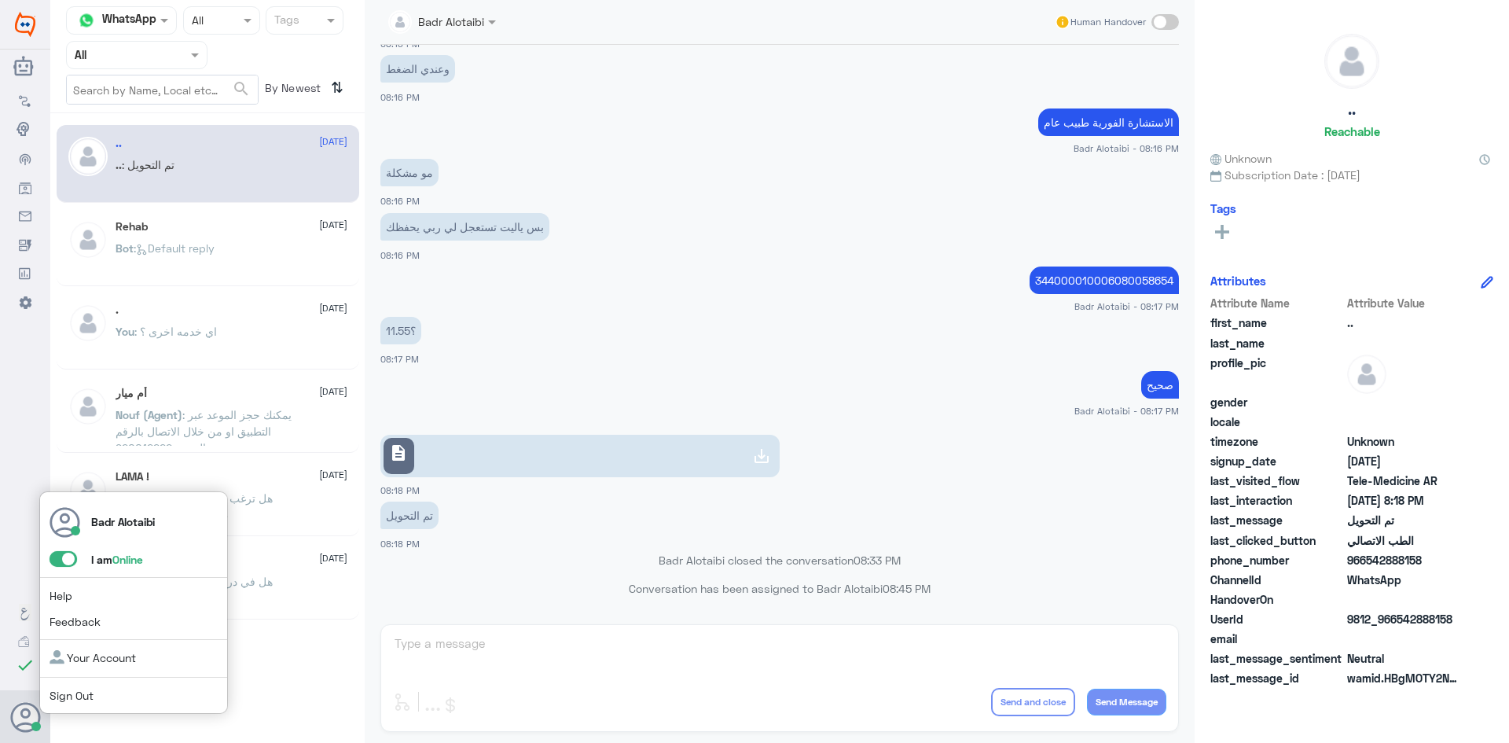
click at [63, 565] on span at bounding box center [64, 559] width 28 height 16
click at [0, 0] on input "checkbox" at bounding box center [0, 0] width 0 height 0
